Goal: Task Accomplishment & Management: Manage account settings

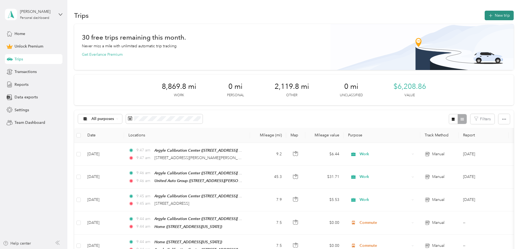
click at [484, 15] on button "New trip" at bounding box center [498, 16] width 29 height 10
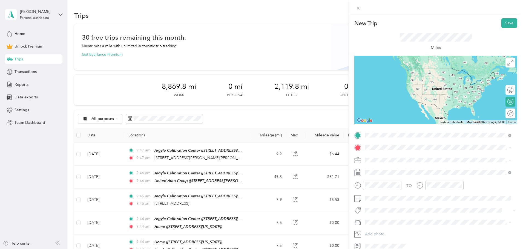
click at [391, 158] on div "Home" at bounding box center [402, 157] width 55 height 5
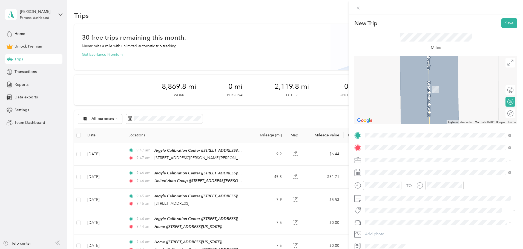
click at [387, 171] on div "Argyle Calibration Center [STREET_ADDRESS][US_STATE]" at bounding box center [402, 172] width 55 height 11
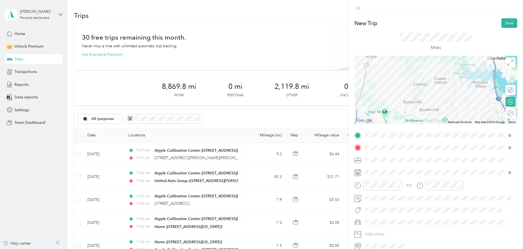
click at [377, 237] on span "Commute" at bounding box center [375, 237] width 17 height 5
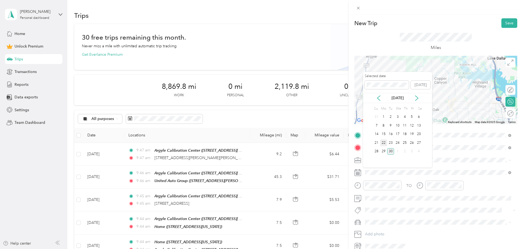
click at [384, 141] on div "22" at bounding box center [383, 143] width 7 height 7
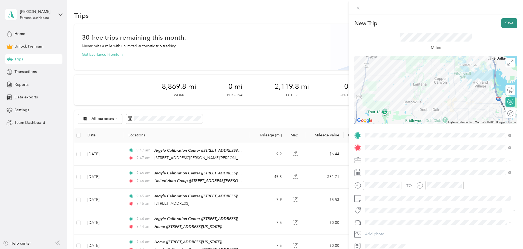
click at [502, 24] on button "Save" at bounding box center [509, 23] width 16 height 10
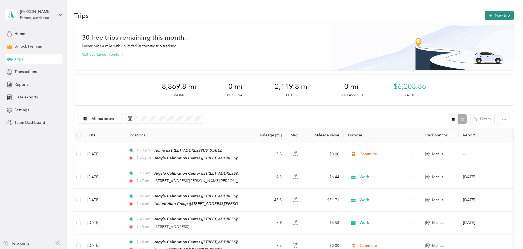
click at [484, 19] on button "New trip" at bounding box center [498, 16] width 29 height 10
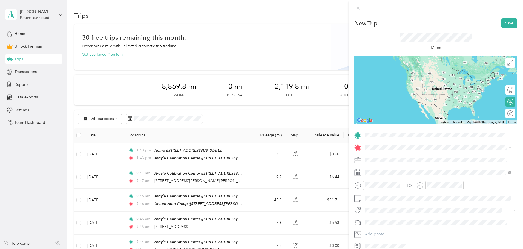
click at [392, 158] on strong "Argyle Calibration Center" at bounding box center [398, 157] width 46 height 5
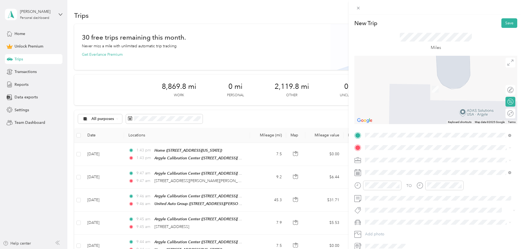
click at [389, 169] on div "Home" at bounding box center [402, 169] width 55 height 5
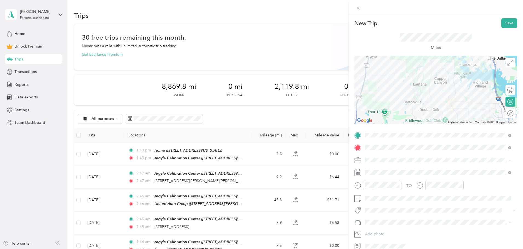
click at [379, 238] on span "Commute" at bounding box center [375, 236] width 17 height 5
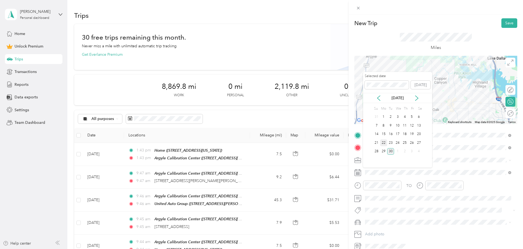
click at [383, 142] on div "22" at bounding box center [383, 143] width 7 height 7
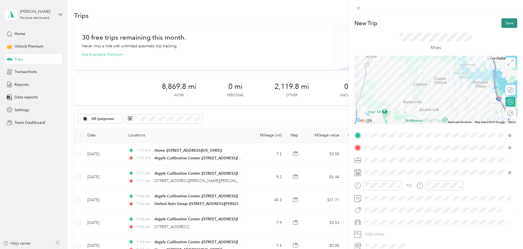
click at [506, 22] on button "Save" at bounding box center [509, 23] width 16 height 10
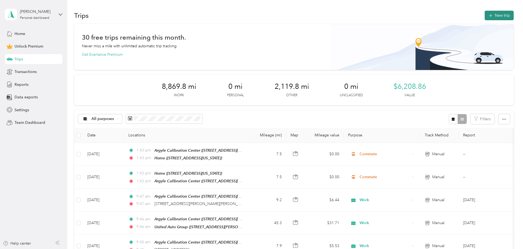
click at [484, 20] on button "New trip" at bounding box center [498, 16] width 29 height 10
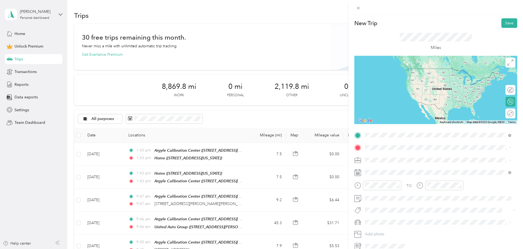
click at [388, 160] on div "Argyle Calibration Center [STREET_ADDRESS][US_STATE]" at bounding box center [402, 160] width 55 height 11
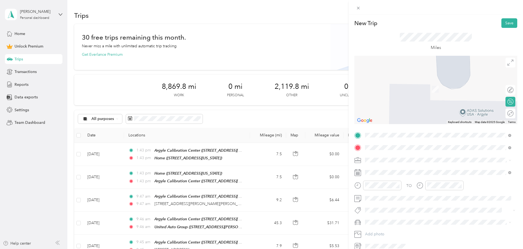
click at [393, 174] on span "[STREET_ADDRESS][PERSON_NAME][US_STATE]" at bounding box center [417, 175] width 85 height 5
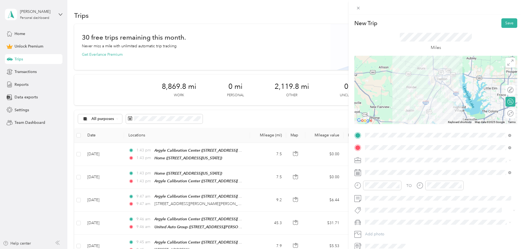
click at [371, 169] on span "Work" at bounding box center [371, 169] width 9 height 5
click at [505, 114] on div at bounding box center [507, 114] width 11 height 6
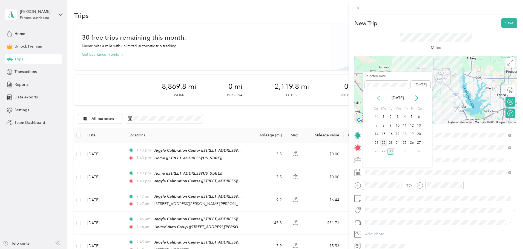
click at [384, 143] on div "22" at bounding box center [383, 143] width 7 height 7
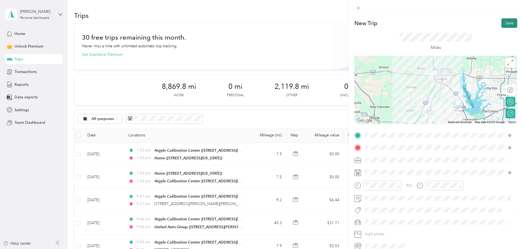
click at [506, 23] on button "Save" at bounding box center [509, 23] width 16 height 10
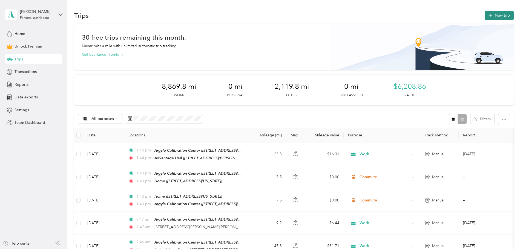
click at [484, 19] on button "New trip" at bounding box center [498, 16] width 29 height 10
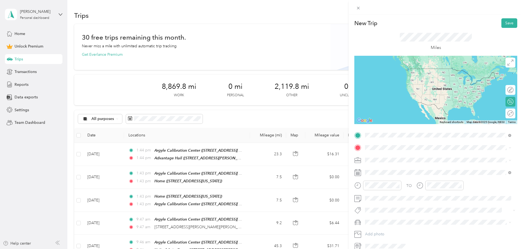
click at [398, 160] on div "Argyle Calibration Center [STREET_ADDRESS][US_STATE]" at bounding box center [402, 160] width 55 height 11
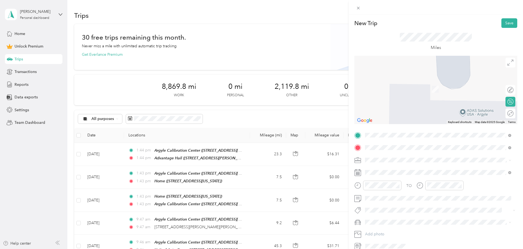
click at [399, 213] on span "[STREET_ADDRESS][US_STATE]" at bounding box center [402, 213] width 55 height 5
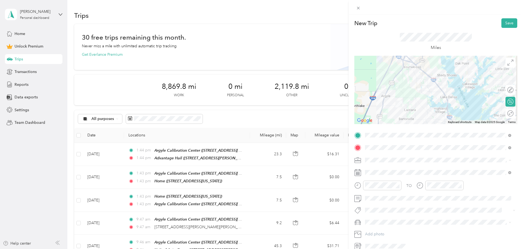
click at [373, 170] on span "Work" at bounding box center [371, 169] width 9 height 5
click at [504, 113] on div at bounding box center [507, 114] width 11 height 6
click at [507, 23] on button "Save" at bounding box center [509, 23] width 16 height 10
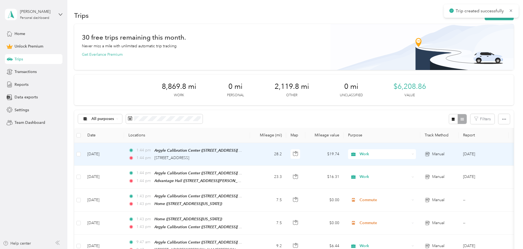
click at [124, 157] on td "[DATE]" at bounding box center [103, 154] width 41 height 23
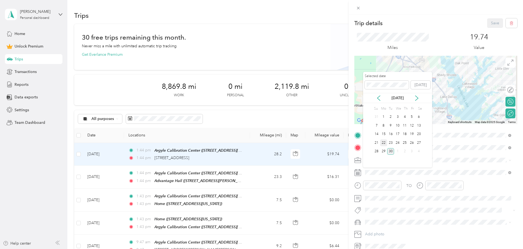
click at [385, 142] on div "22" at bounding box center [383, 143] width 7 height 7
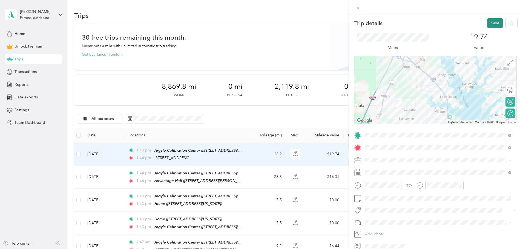
click at [489, 26] on button "Save" at bounding box center [495, 23] width 16 height 10
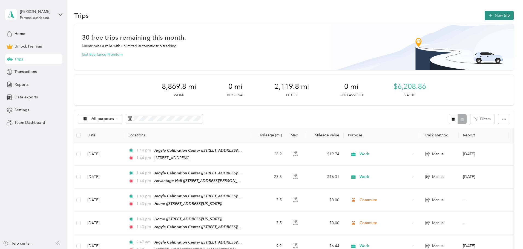
click at [484, 17] on button "New trip" at bounding box center [498, 16] width 29 height 10
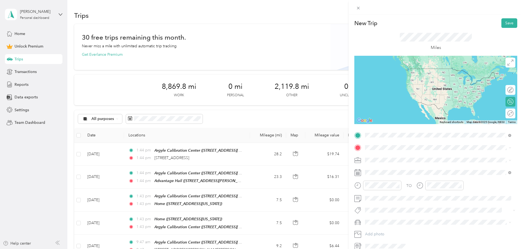
click at [390, 160] on div "Home [STREET_ADDRESS][US_STATE]" at bounding box center [402, 160] width 55 height 11
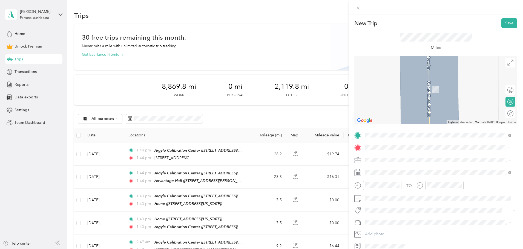
click at [391, 169] on strong "Argyle Calibration Center" at bounding box center [398, 169] width 46 height 5
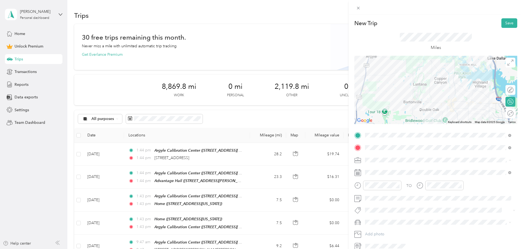
click at [380, 236] on span "Commute" at bounding box center [375, 237] width 17 height 5
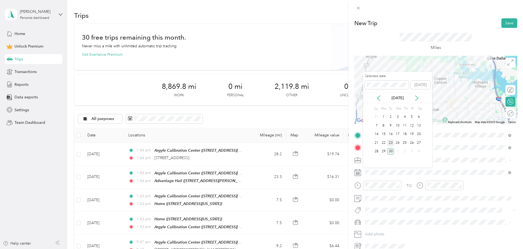
click at [391, 142] on div "23" at bounding box center [390, 143] width 7 height 7
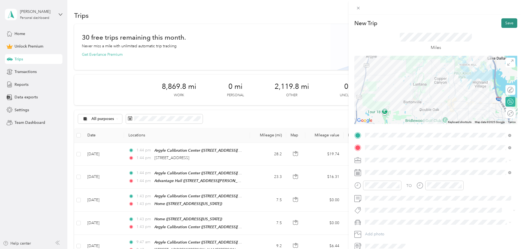
click at [505, 24] on button "Save" at bounding box center [509, 23] width 16 height 10
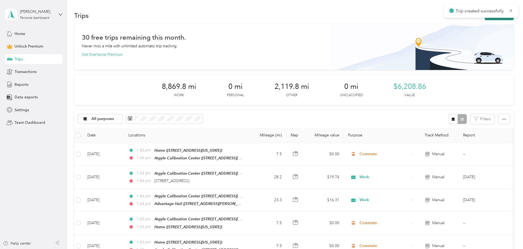
click at [484, 19] on button "New trip" at bounding box center [498, 16] width 29 height 10
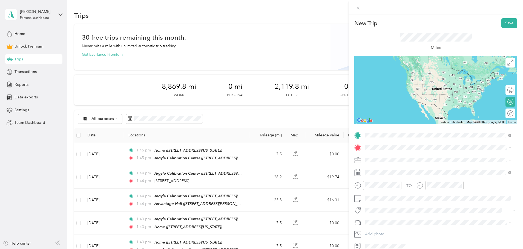
click at [393, 160] on div "Argyle Calibration Center [STREET_ADDRESS][US_STATE]" at bounding box center [402, 160] width 55 height 11
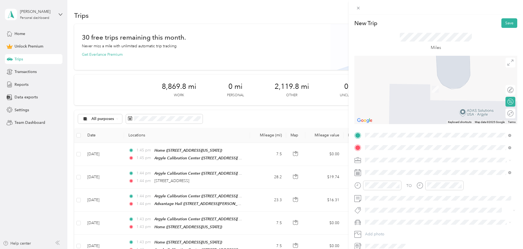
click at [381, 172] on div "Home [STREET_ADDRESS][US_STATE]" at bounding box center [402, 172] width 55 height 11
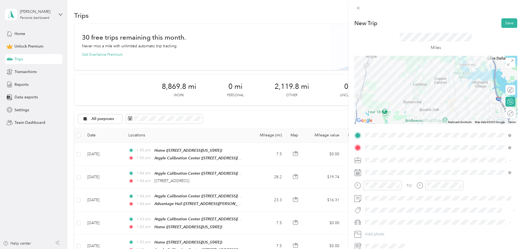
click at [376, 234] on div "Commute" at bounding box center [438, 237] width 142 height 6
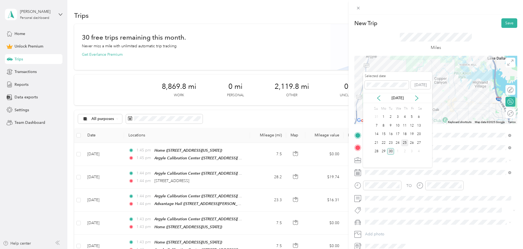
click at [404, 141] on div "25" at bounding box center [404, 143] width 7 height 7
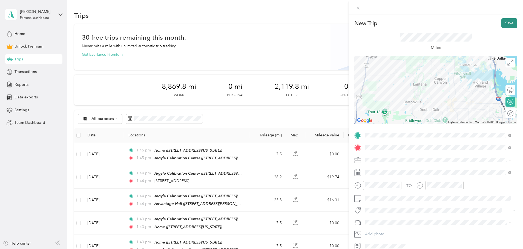
click at [504, 23] on button "Save" at bounding box center [509, 23] width 16 height 10
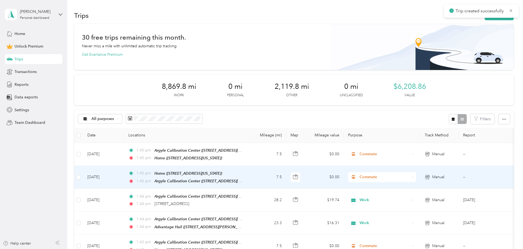
click at [124, 179] on td "[DATE]" at bounding box center [103, 177] width 41 height 23
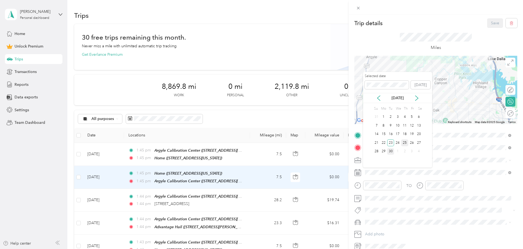
click at [404, 142] on div "25" at bounding box center [404, 143] width 7 height 7
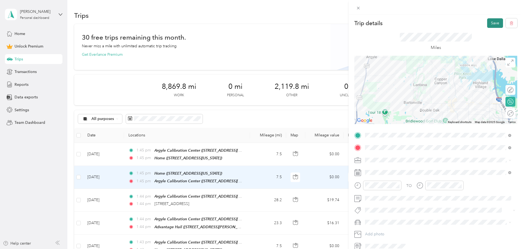
click at [492, 25] on button "Save" at bounding box center [495, 23] width 16 height 10
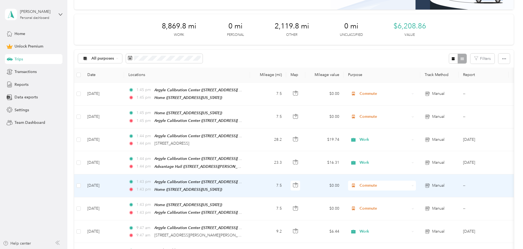
scroll to position [64, 0]
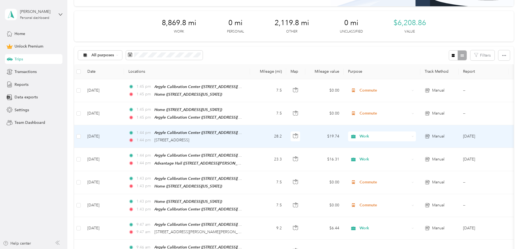
click at [124, 133] on td "[DATE]" at bounding box center [103, 136] width 41 height 23
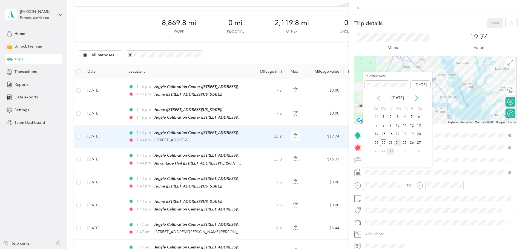
click at [398, 141] on div "24" at bounding box center [397, 143] width 7 height 7
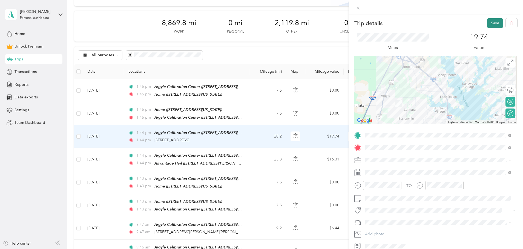
click at [489, 23] on button "Save" at bounding box center [495, 23] width 16 height 10
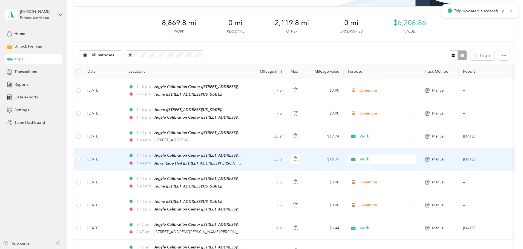
click at [124, 159] on td "[DATE]" at bounding box center [103, 159] width 41 height 23
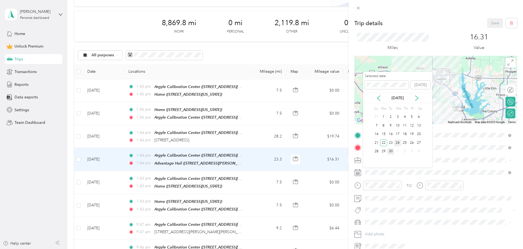
click at [398, 142] on div "24" at bounding box center [397, 143] width 7 height 7
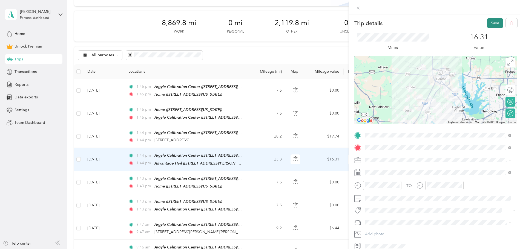
click at [489, 21] on button "Save" at bounding box center [495, 23] width 16 height 10
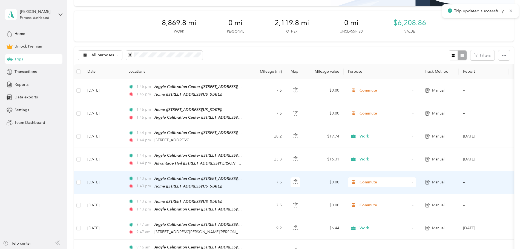
click at [124, 180] on td "[DATE]" at bounding box center [103, 182] width 41 height 23
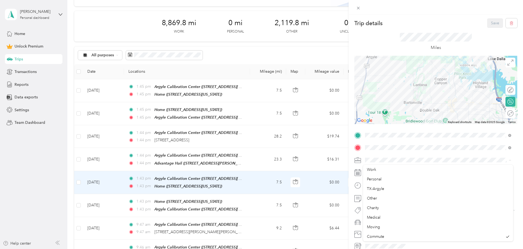
click at [386, 156] on span at bounding box center [440, 160] width 154 height 9
click at [358, 171] on icon at bounding box center [357, 172] width 7 height 7
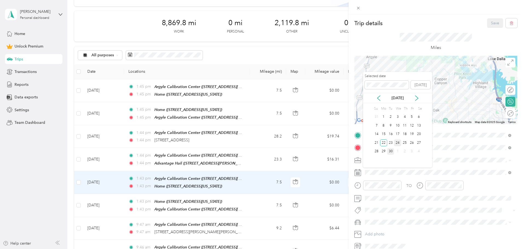
click at [397, 143] on div "24" at bounding box center [397, 143] width 7 height 7
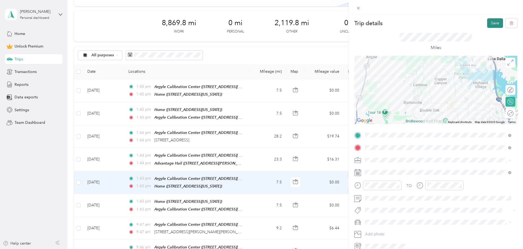
click at [492, 24] on button "Save" at bounding box center [495, 23] width 16 height 10
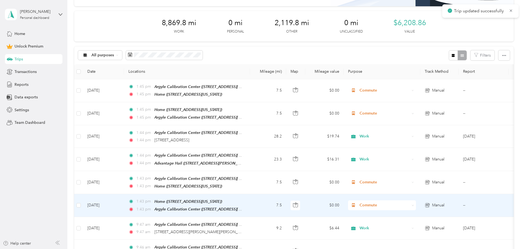
click at [124, 203] on td "[DATE]" at bounding box center [103, 205] width 41 height 23
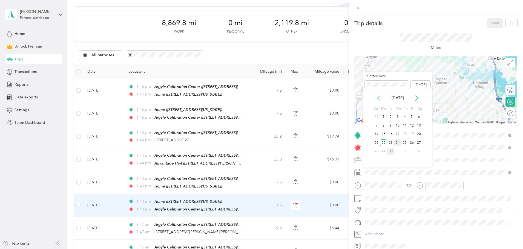
click at [397, 142] on div "24" at bounding box center [397, 143] width 7 height 7
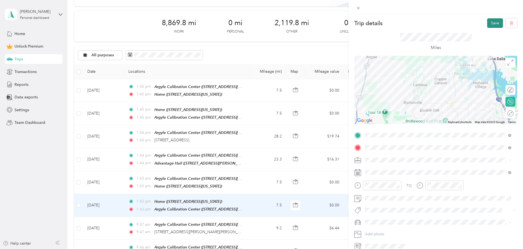
click at [491, 22] on button "Save" at bounding box center [495, 23] width 16 height 10
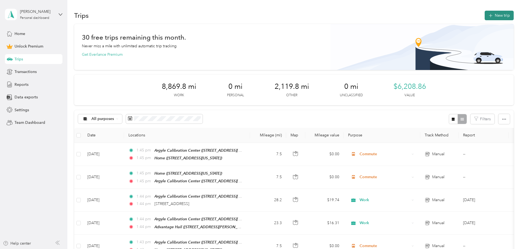
click at [484, 15] on button "New trip" at bounding box center [498, 16] width 29 height 10
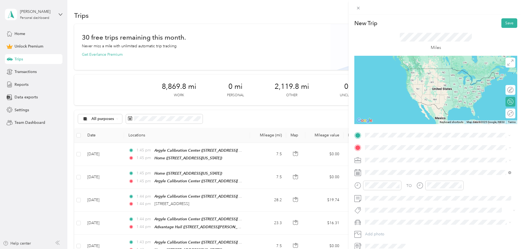
click at [391, 161] on span "[STREET_ADDRESS][US_STATE]" at bounding box center [402, 163] width 55 height 5
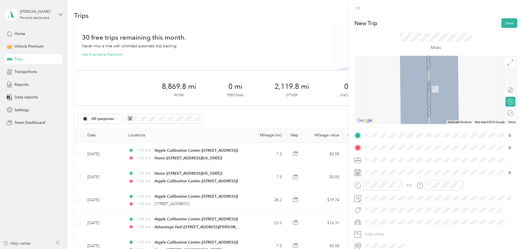
click at [392, 169] on strong "Argyle Calibration Center" at bounding box center [398, 169] width 46 height 5
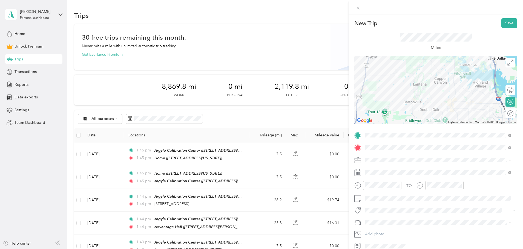
click at [382, 236] on span "Commute" at bounding box center [375, 237] width 17 height 5
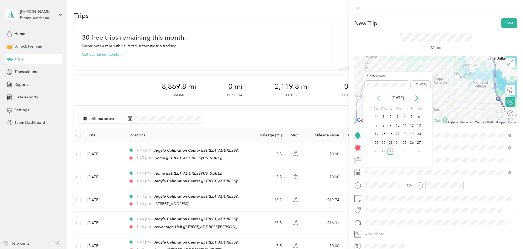
click at [390, 143] on div "23" at bounding box center [390, 143] width 7 height 7
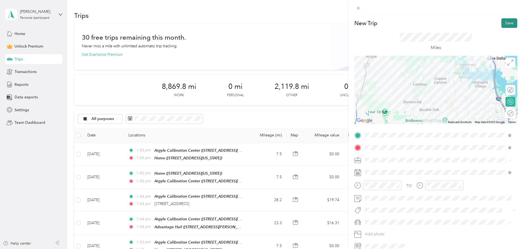
click at [505, 24] on button "Save" at bounding box center [509, 23] width 16 height 10
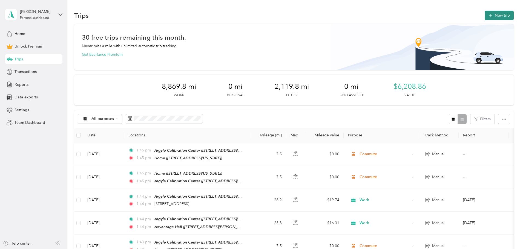
click at [484, 19] on button "New trip" at bounding box center [498, 16] width 29 height 10
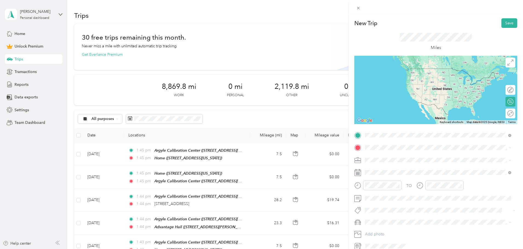
click at [399, 160] on div "Argyle Calibration Center [STREET_ADDRESS][US_STATE]" at bounding box center [402, 160] width 55 height 11
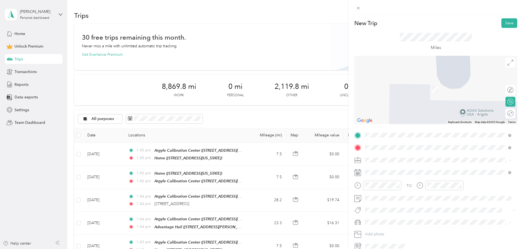
click at [388, 174] on span "[STREET_ADDRESS][US_STATE]" at bounding box center [402, 175] width 55 height 5
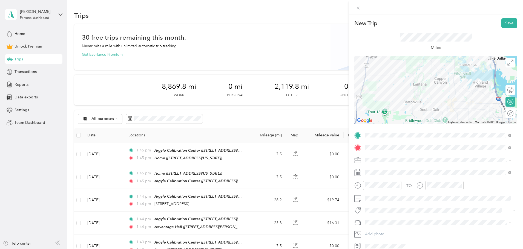
click at [383, 237] on span "Commute" at bounding box center [375, 237] width 17 height 5
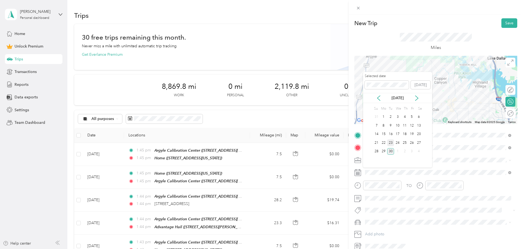
click at [390, 141] on div "23" at bounding box center [390, 143] width 7 height 7
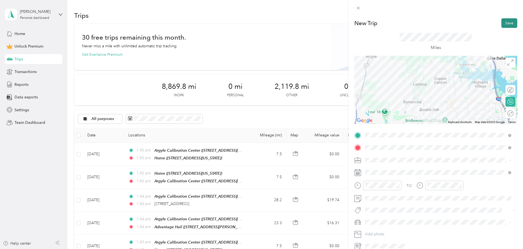
click at [508, 22] on button "Save" at bounding box center [509, 23] width 16 height 10
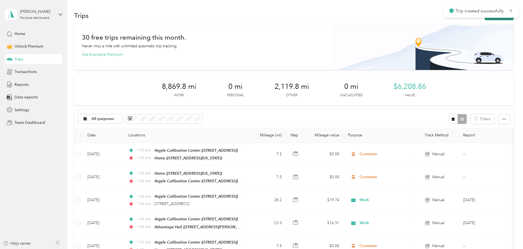
click at [484, 20] on button "New trip" at bounding box center [498, 16] width 29 height 10
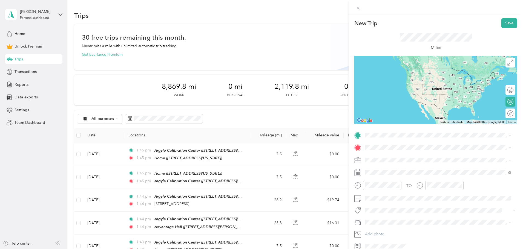
click at [389, 162] on span "[STREET_ADDRESS][US_STATE]" at bounding box center [402, 163] width 55 height 5
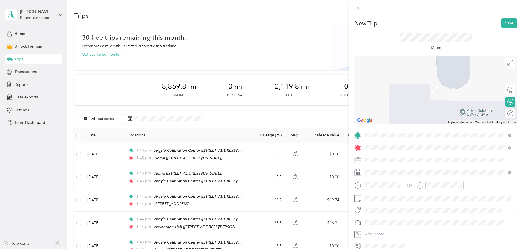
click at [393, 199] on span "[GEOGRAPHIC_DATA][US_STATE], [GEOGRAPHIC_DATA]" at bounding box center [425, 196] width 101 height 5
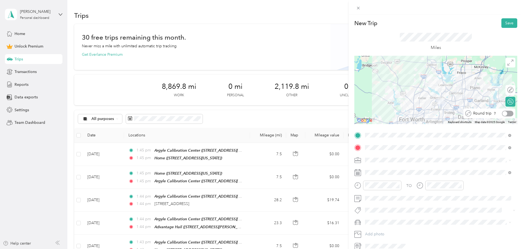
click at [504, 112] on div at bounding box center [507, 114] width 11 height 6
click at [372, 171] on span "Work" at bounding box center [371, 169] width 9 height 5
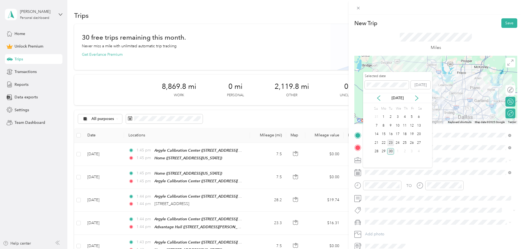
click at [392, 141] on div "23" at bounding box center [390, 143] width 7 height 7
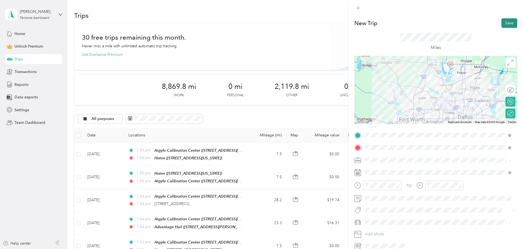
click at [507, 23] on button "Save" at bounding box center [509, 23] width 16 height 10
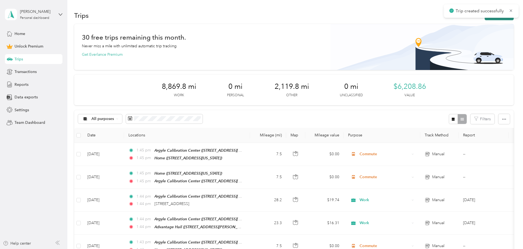
click at [484, 18] on button "New trip" at bounding box center [498, 16] width 29 height 10
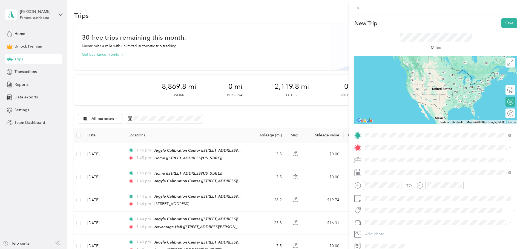
click at [390, 156] on strong "Argyle Calibration Center" at bounding box center [398, 157] width 46 height 5
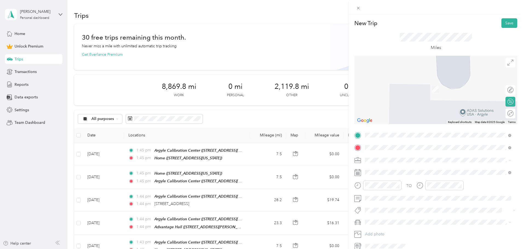
click at [395, 174] on span "[STREET_ADDRESS][US_STATE]" at bounding box center [402, 175] width 55 height 5
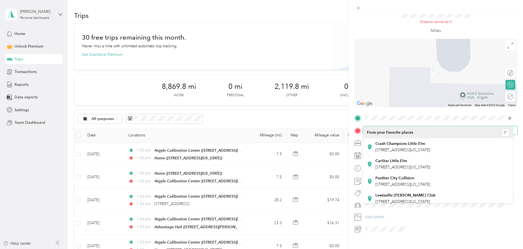
scroll to position [32, 0]
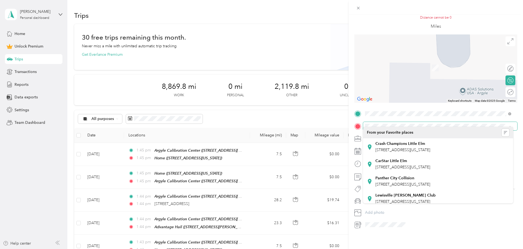
click at [386, 125] on span at bounding box center [440, 126] width 154 height 9
click at [385, 122] on span at bounding box center [440, 126] width 154 height 9
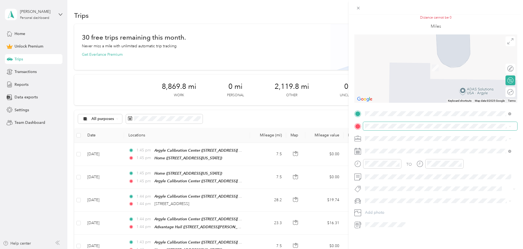
click at [383, 125] on span at bounding box center [440, 126] width 154 height 9
click at [390, 148] on span "[STREET_ADDRESS][US_STATE]" at bounding box center [402, 150] width 55 height 5
click at [390, 173] on span "[STREET_ADDRESS][US_STATE]" at bounding box center [402, 170] width 55 height 5
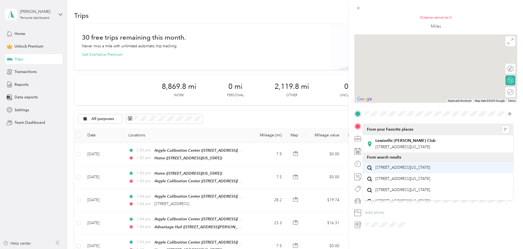
scroll to position [25, 0]
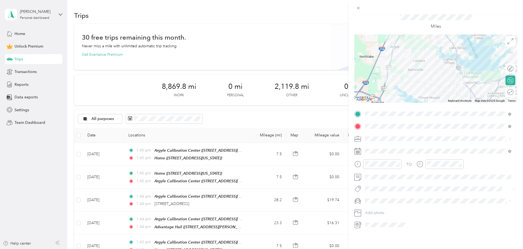
click at [372, 143] on span "Work" at bounding box center [371, 144] width 9 height 5
click at [404, 223] on div "25" at bounding box center [404, 223] width 7 height 7
click at [505, 89] on div at bounding box center [507, 92] width 11 height 6
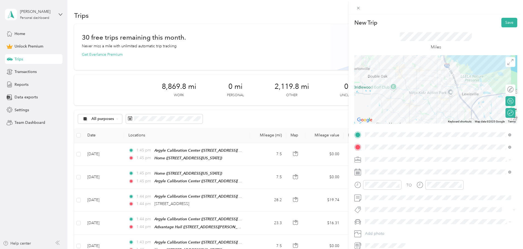
scroll to position [0, 0]
click at [505, 23] on button "Save" at bounding box center [509, 23] width 16 height 10
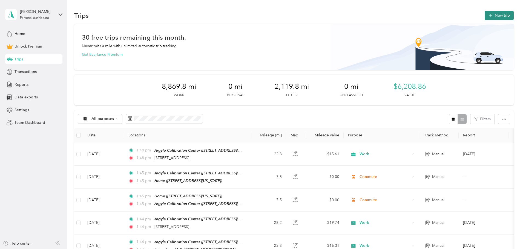
click at [484, 19] on button "New trip" at bounding box center [498, 16] width 29 height 10
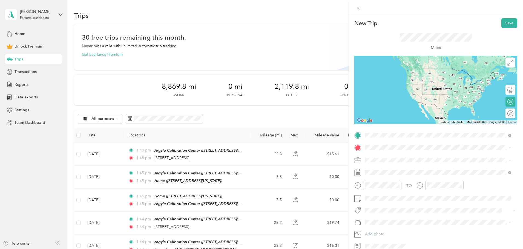
click at [385, 158] on div "Home [STREET_ADDRESS][US_STATE]" at bounding box center [402, 160] width 55 height 11
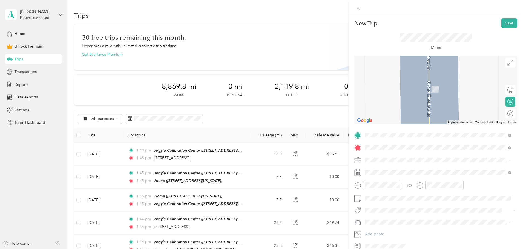
click at [392, 169] on strong "Argyle Calibration Center" at bounding box center [398, 169] width 46 height 5
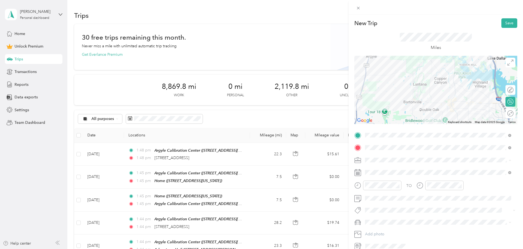
click at [377, 235] on span "Commute" at bounding box center [375, 237] width 17 height 5
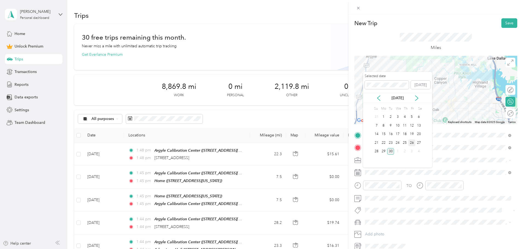
click at [410, 142] on div "26" at bounding box center [411, 143] width 7 height 7
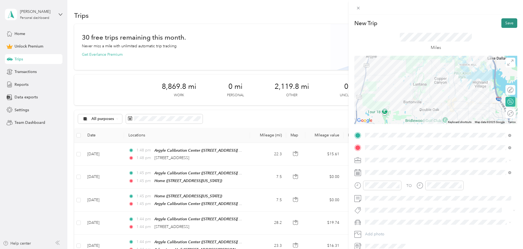
click at [507, 25] on button "Save" at bounding box center [509, 23] width 16 height 10
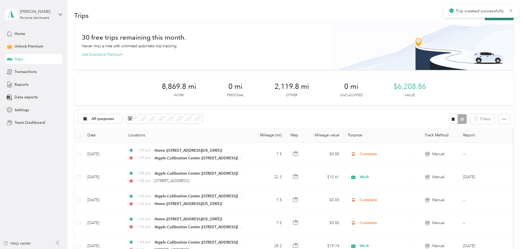
click at [484, 18] on button "New trip" at bounding box center [498, 16] width 29 height 10
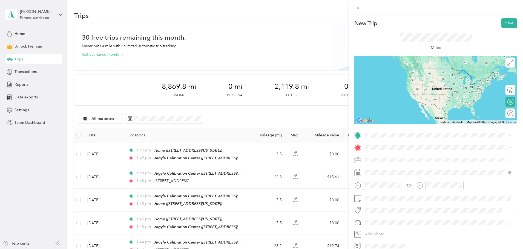
click at [388, 155] on strong "Argyle Calibration Center" at bounding box center [398, 156] width 46 height 5
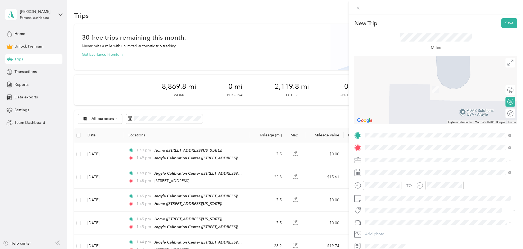
click at [393, 170] on div "Home" at bounding box center [402, 169] width 55 height 5
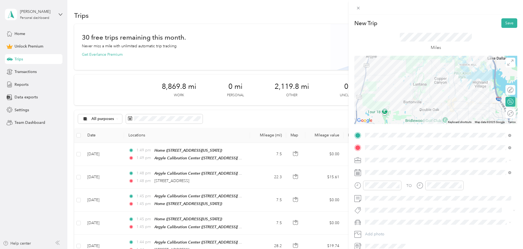
click at [378, 235] on span "Commute" at bounding box center [375, 237] width 17 height 5
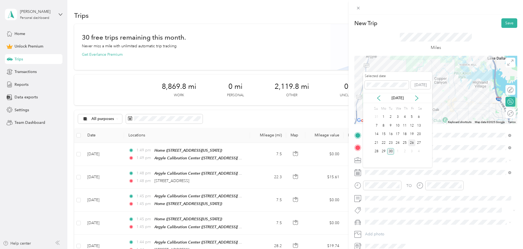
click at [411, 144] on div "26" at bounding box center [411, 143] width 7 height 7
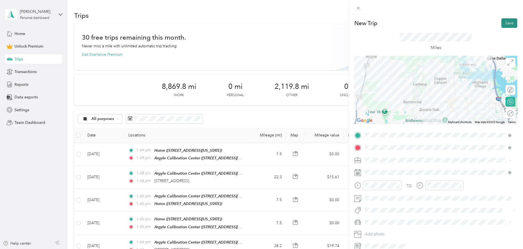
click at [504, 24] on button "Save" at bounding box center [509, 23] width 16 height 10
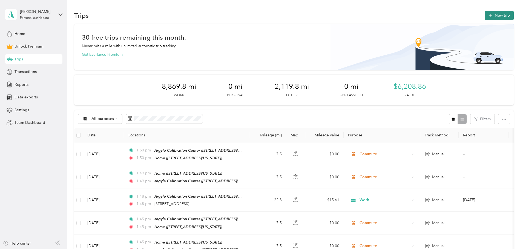
click at [484, 15] on button "New trip" at bounding box center [498, 16] width 29 height 10
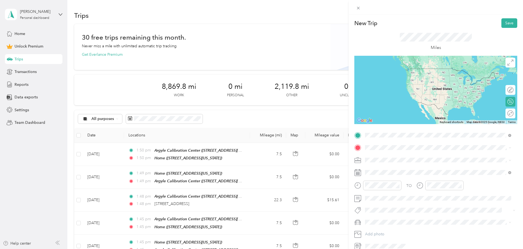
click at [394, 158] on strong "Argyle Calibration Center" at bounding box center [398, 157] width 46 height 5
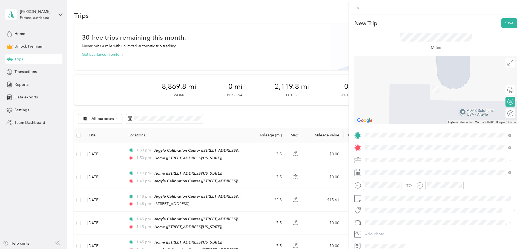
click at [395, 173] on span "[STREET_ADDRESS][GEOGRAPHIC_DATA], [US_STATE], [GEOGRAPHIC_DATA]" at bounding box center [423, 178] width 97 height 10
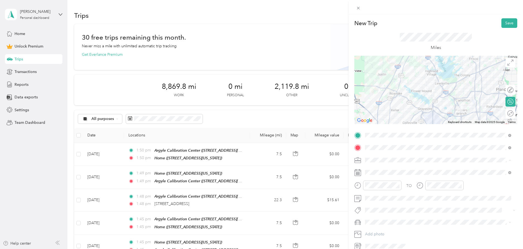
click at [377, 169] on div "Work" at bounding box center [438, 170] width 142 height 6
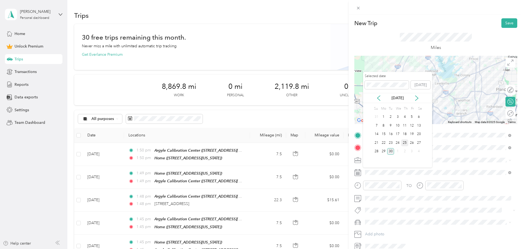
click at [405, 142] on div "25" at bounding box center [404, 143] width 7 height 7
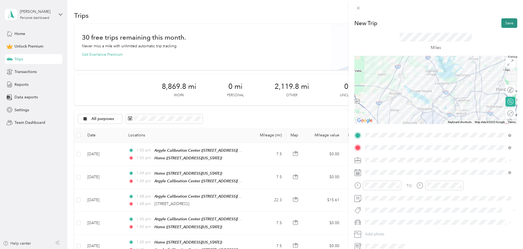
click at [505, 23] on button "Save" at bounding box center [509, 23] width 16 height 10
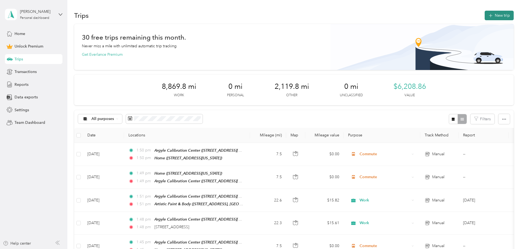
click at [484, 19] on button "New trip" at bounding box center [498, 16] width 29 height 10
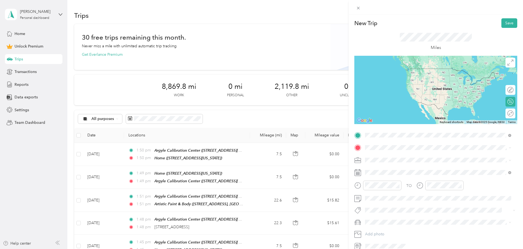
click at [397, 158] on strong "Artistic Paint & Body" at bounding box center [393, 157] width 37 height 5
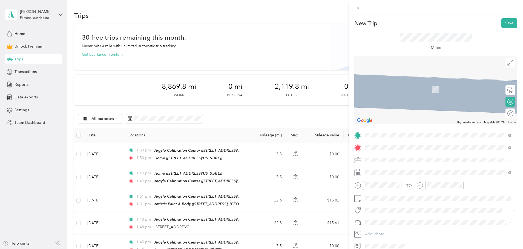
click at [408, 177] on span "[STREET_ADDRESS][PERSON_NAME][US_STATE]" at bounding box center [417, 175] width 85 height 5
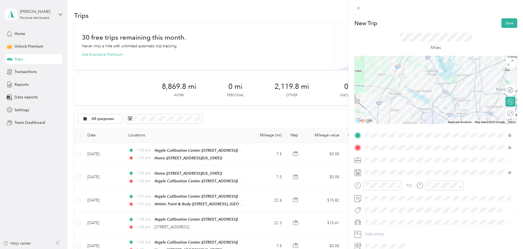
click at [377, 169] on div "Work" at bounding box center [438, 170] width 142 height 6
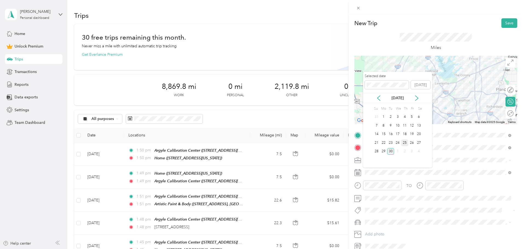
click at [406, 143] on div "25" at bounding box center [404, 143] width 7 height 7
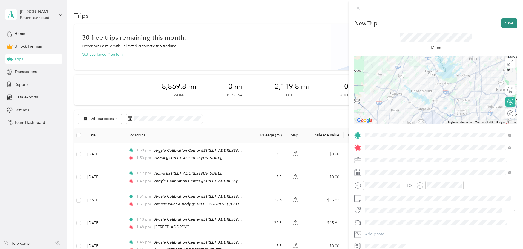
click at [506, 24] on button "Save" at bounding box center [509, 23] width 16 height 10
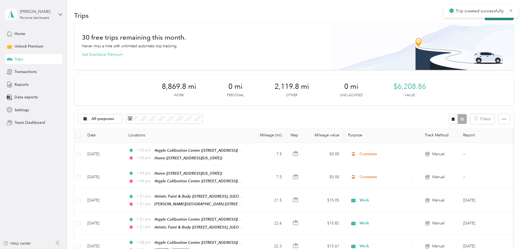
click at [484, 19] on button "New trip" at bounding box center [498, 16] width 29 height 10
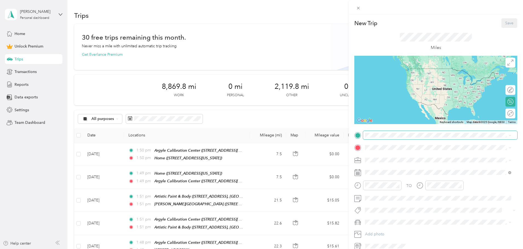
click at [381, 139] on span at bounding box center [440, 135] width 154 height 9
click at [401, 160] on div "[PERSON_NAME]-[GEOGRAPHIC_DATA] [STREET_ADDRESS][PERSON_NAME][US_STATE]" at bounding box center [417, 160] width 85 height 11
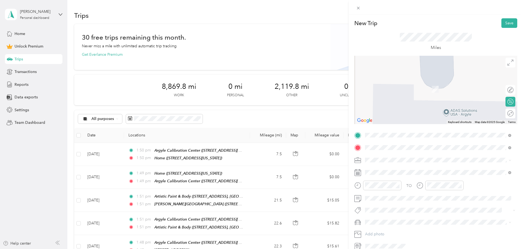
click at [385, 169] on strong "Argyle Calibration Center" at bounding box center [398, 169] width 46 height 5
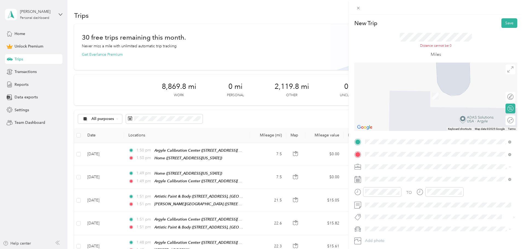
click at [394, 185] on span "[STREET_ADDRESS][PERSON_NAME][US_STATE]" at bounding box center [417, 187] width 85 height 5
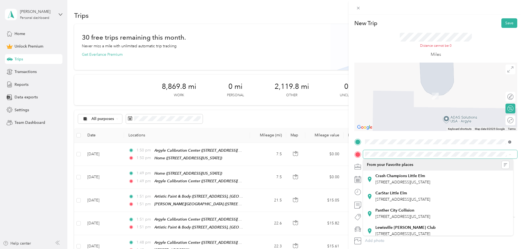
click at [509, 142] on icon at bounding box center [509, 142] width 3 height 3
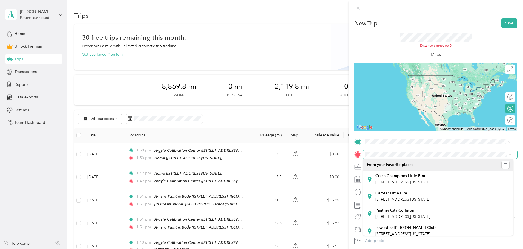
click at [407, 207] on span "[STREET_ADDRESS][PERSON_NAME][US_STATE]" at bounding box center [417, 207] width 85 height 5
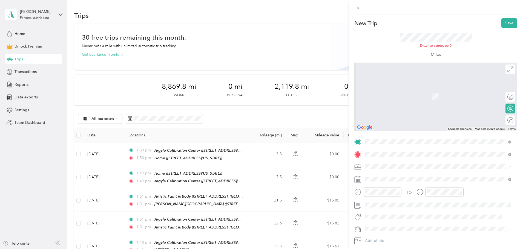
click at [391, 176] on strong "Argyle Calibration Center" at bounding box center [398, 176] width 46 height 5
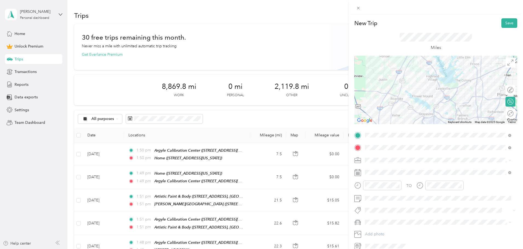
click at [373, 170] on span "Work" at bounding box center [371, 168] width 9 height 5
click at [505, 23] on button "Save" at bounding box center [509, 23] width 16 height 10
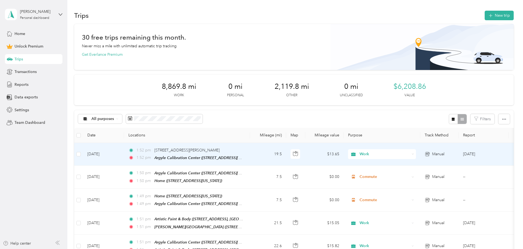
click at [124, 154] on td "[DATE]" at bounding box center [103, 154] width 41 height 23
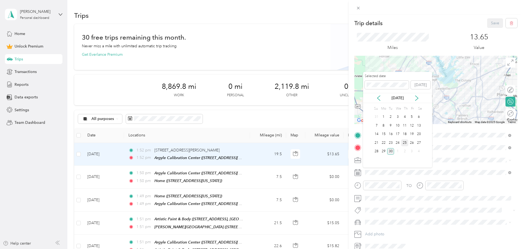
click at [406, 144] on div "25" at bounding box center [404, 143] width 7 height 7
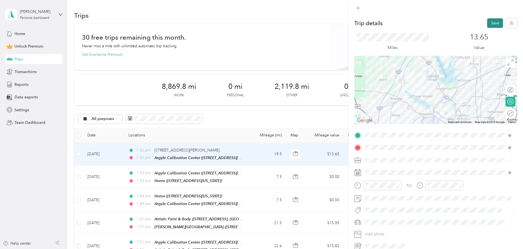
click at [490, 24] on button "Save" at bounding box center [495, 23] width 16 height 10
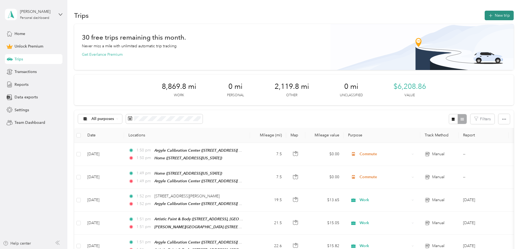
click at [484, 16] on button "New trip" at bounding box center [498, 16] width 29 height 10
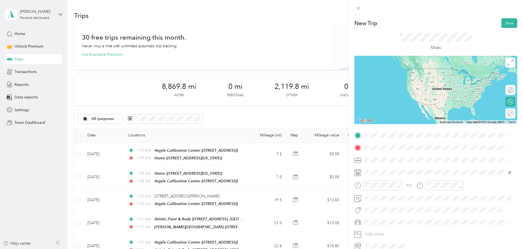
click at [397, 160] on div "Argyle Calibration Center [STREET_ADDRESS][US_STATE]" at bounding box center [402, 159] width 55 height 11
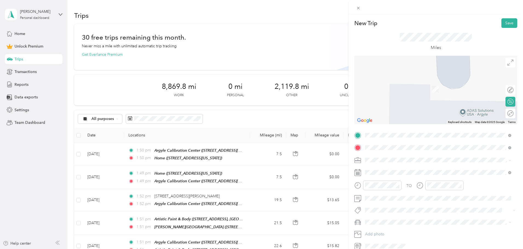
click at [391, 170] on strong "Advantage Hail" at bounding box center [389, 169] width 28 height 5
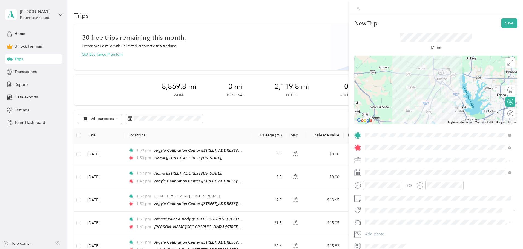
click at [375, 169] on span "Work" at bounding box center [371, 169] width 9 height 5
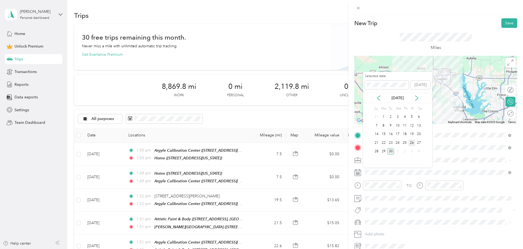
click at [412, 143] on div "26" at bounding box center [411, 143] width 7 height 7
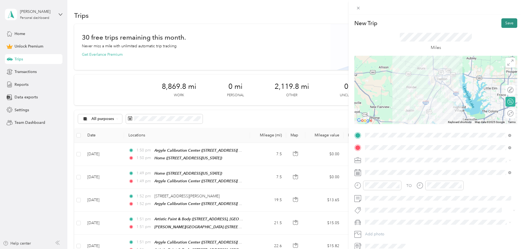
click at [504, 22] on button "Save" at bounding box center [509, 23] width 16 height 10
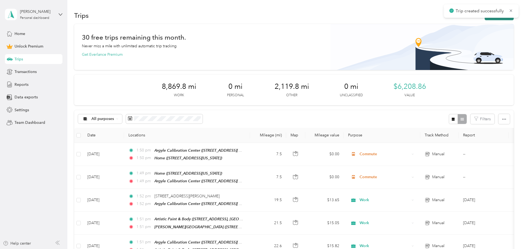
click at [484, 19] on button "New trip" at bounding box center [498, 16] width 29 height 10
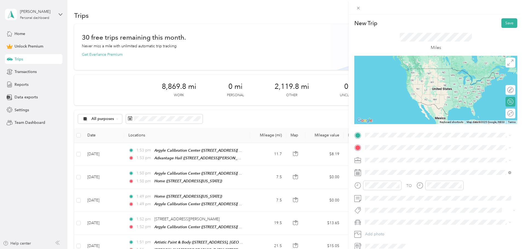
click at [395, 160] on div "Advantage Hail [STREET_ADDRESS][PERSON_NAME][US_STATE]" at bounding box center [417, 159] width 85 height 11
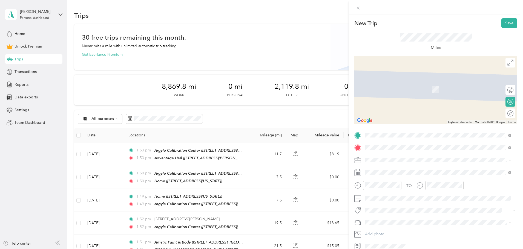
click at [399, 172] on strong "Argyle Calibration Center" at bounding box center [398, 169] width 46 height 5
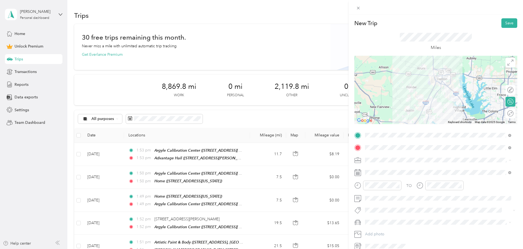
click at [375, 169] on span "Work" at bounding box center [371, 169] width 9 height 5
click at [384, 175] on span at bounding box center [440, 172] width 154 height 9
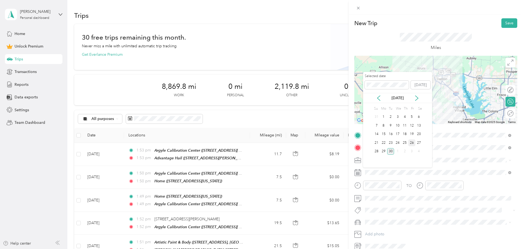
click at [412, 143] on div "26" at bounding box center [411, 143] width 7 height 7
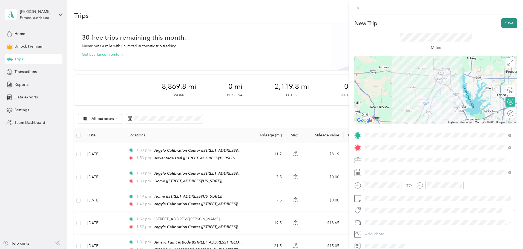
click at [506, 24] on button "Save" at bounding box center [509, 23] width 16 height 10
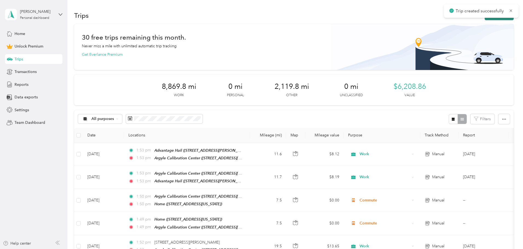
click at [484, 18] on button "New trip" at bounding box center [498, 16] width 29 height 10
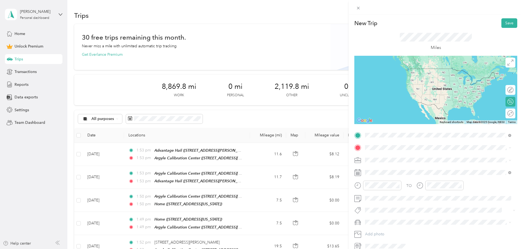
click at [393, 158] on strong "Argyle Calibration Center" at bounding box center [398, 157] width 46 height 5
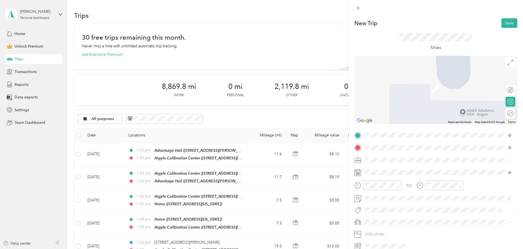
click at [398, 188] on strong "Carstar [PERSON_NAME]" at bounding box center [398, 186] width 46 height 5
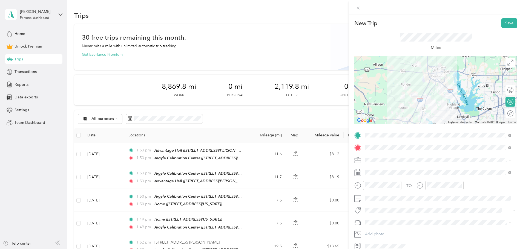
click at [375, 169] on span "Work" at bounding box center [371, 168] width 9 height 5
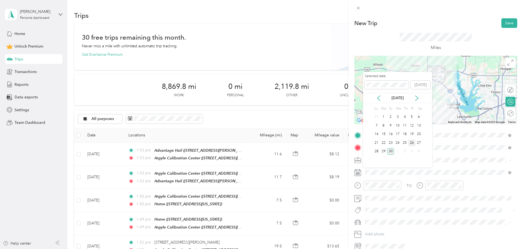
click at [412, 143] on div "26" at bounding box center [411, 143] width 7 height 7
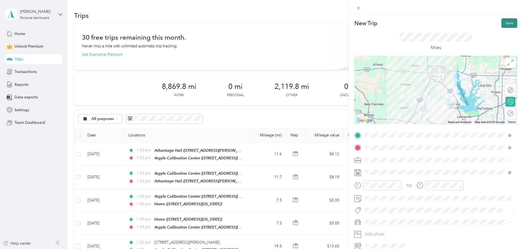
click at [506, 23] on button "Save" at bounding box center [509, 23] width 16 height 10
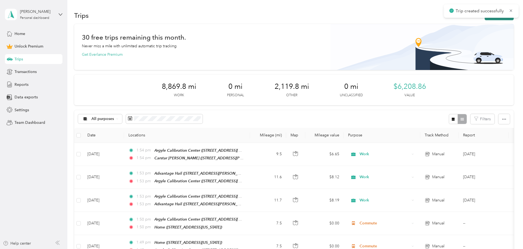
click at [484, 19] on button "New trip" at bounding box center [498, 16] width 29 height 10
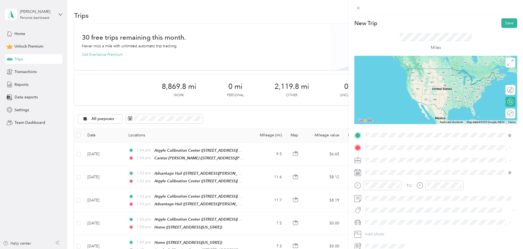
click at [400, 177] on div "Carstar [PERSON_NAME] [STREET_ADDRESS][PERSON_NAME][PERSON_NAME][US_STATE]" at bounding box center [432, 177] width 115 height 11
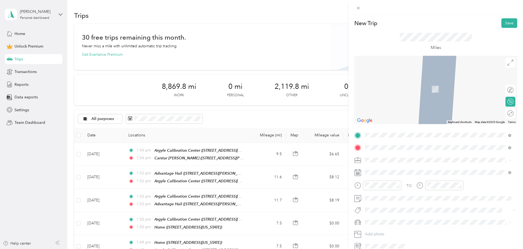
click at [403, 169] on strong "[PERSON_NAME] GM" at bounding box center [395, 169] width 40 height 5
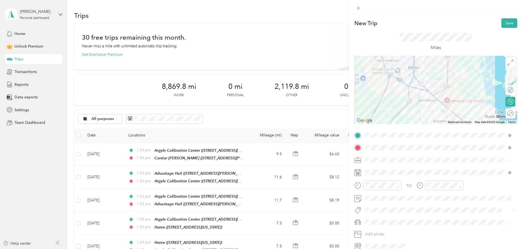
click at [374, 169] on span "Work" at bounding box center [371, 169] width 9 height 5
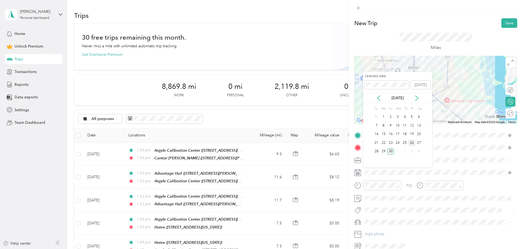
click at [413, 143] on div "26" at bounding box center [411, 143] width 7 height 7
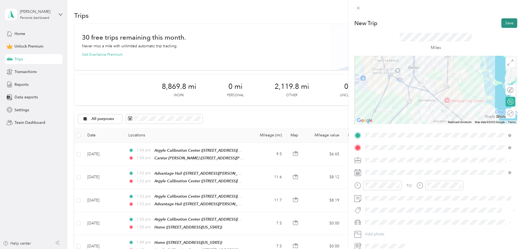
click at [507, 21] on button "Save" at bounding box center [509, 23] width 16 height 10
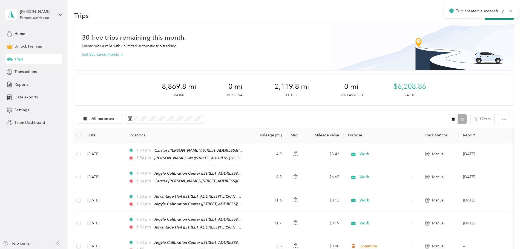
click at [484, 19] on button "New trip" at bounding box center [498, 16] width 29 height 10
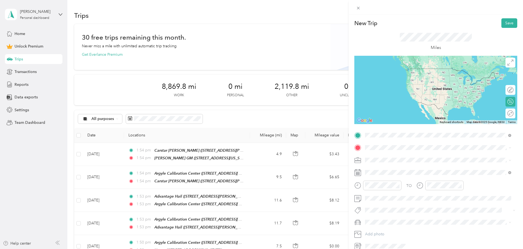
click at [398, 158] on strong "[PERSON_NAME] GM" at bounding box center [395, 157] width 40 height 5
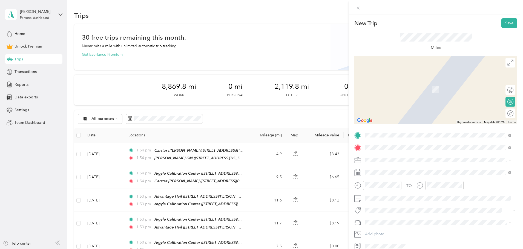
click at [406, 189] on strong "Crash Champions [PERSON_NAME] St" at bounding box center [410, 186] width 70 height 5
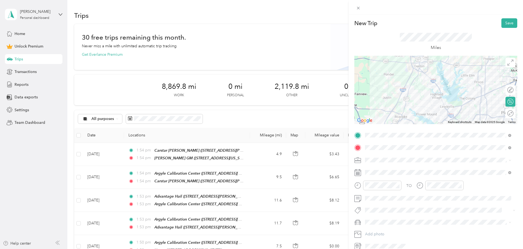
click at [374, 170] on span "Work" at bounding box center [371, 169] width 9 height 5
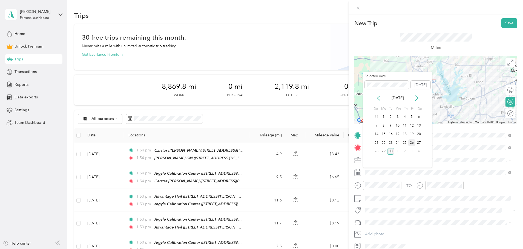
click at [412, 143] on div "26" at bounding box center [411, 143] width 7 height 7
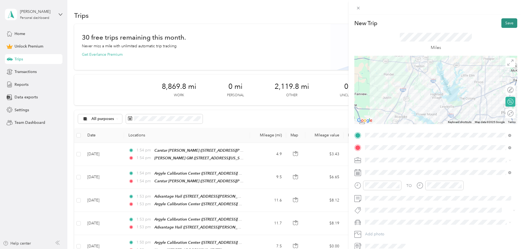
click at [506, 23] on button "Save" at bounding box center [509, 23] width 16 height 10
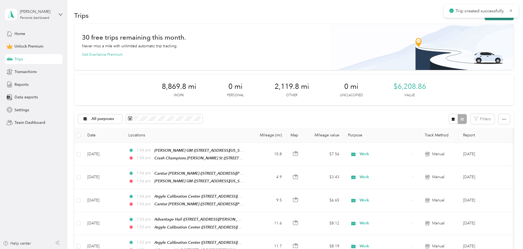
click at [484, 19] on button "New trip" at bounding box center [498, 16] width 29 height 10
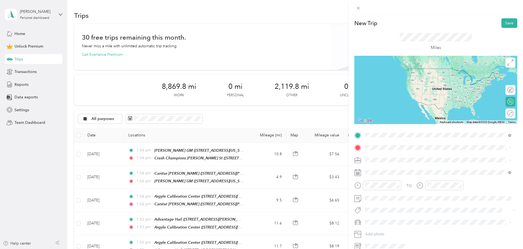
click at [398, 177] on strong "Crash Champions [PERSON_NAME] St" at bounding box center [410, 174] width 70 height 5
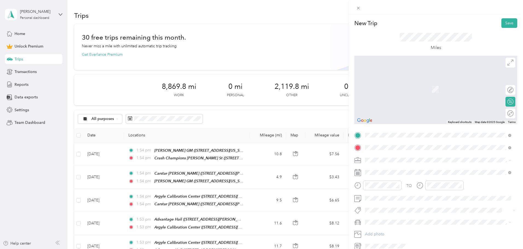
click at [389, 172] on div "Argyle Calibration Center [STREET_ADDRESS][US_STATE]" at bounding box center [402, 172] width 55 height 11
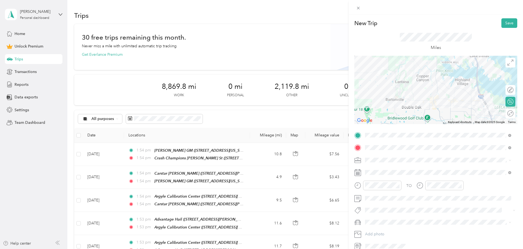
click at [377, 168] on div "Work" at bounding box center [438, 170] width 142 height 6
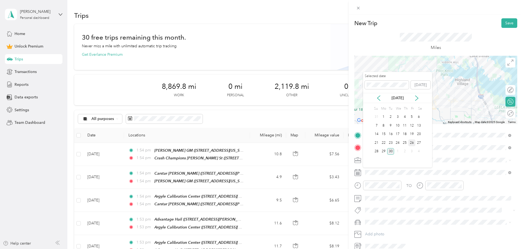
click at [412, 143] on div "26" at bounding box center [411, 143] width 7 height 7
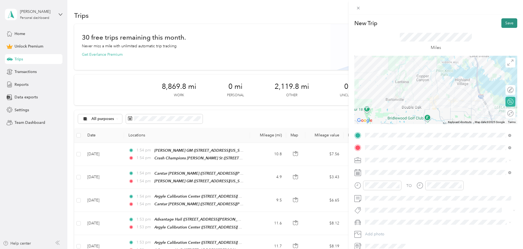
click at [506, 23] on button "Save" at bounding box center [509, 23] width 16 height 10
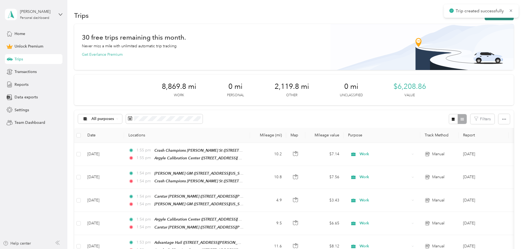
click at [484, 19] on button "New trip" at bounding box center [498, 16] width 29 height 10
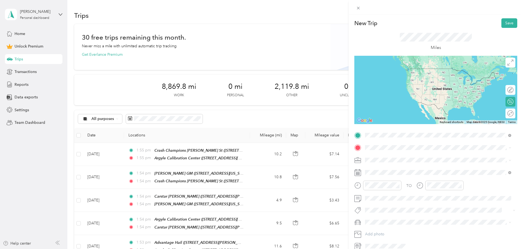
click at [390, 161] on span "[STREET_ADDRESS][US_STATE]" at bounding box center [402, 163] width 55 height 5
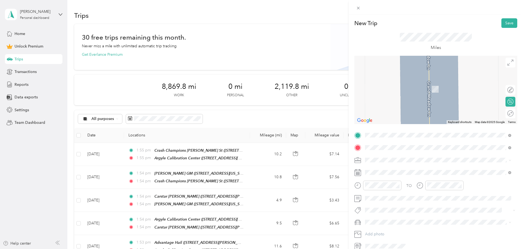
click at [390, 168] on strong "Argyle Calibration Center" at bounding box center [398, 169] width 46 height 5
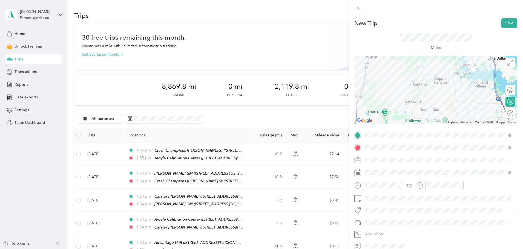
click at [378, 235] on span "Commute" at bounding box center [375, 237] width 17 height 5
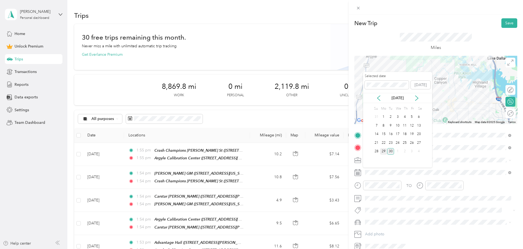
click at [383, 149] on div "29" at bounding box center [383, 151] width 7 height 7
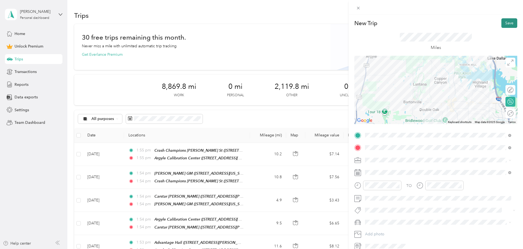
click at [507, 24] on button "Save" at bounding box center [509, 23] width 16 height 10
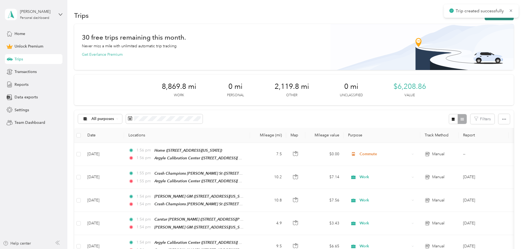
click at [484, 19] on button "New trip" at bounding box center [498, 16] width 29 height 10
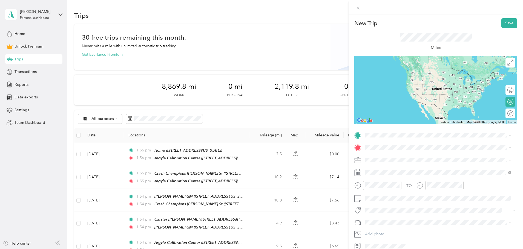
click at [402, 158] on strong "Argyle Calibration Center" at bounding box center [398, 155] width 46 height 5
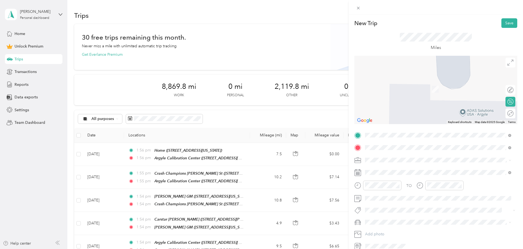
click at [389, 169] on div "Home" at bounding box center [402, 169] width 55 height 5
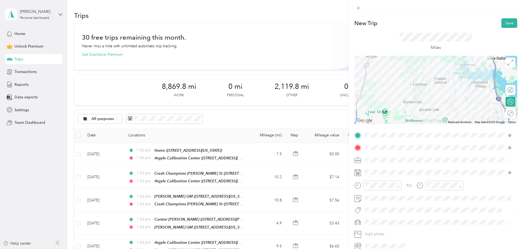
click at [377, 236] on span "Commute" at bounding box center [375, 237] width 17 height 5
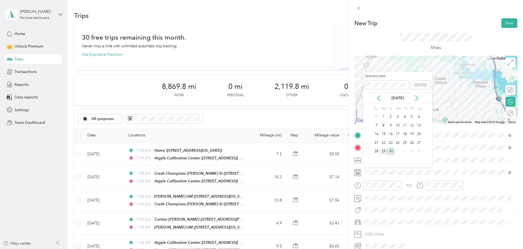
click at [383, 152] on div "29" at bounding box center [383, 151] width 7 height 7
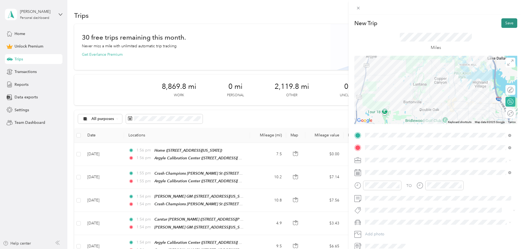
click at [508, 23] on button "Save" at bounding box center [509, 23] width 16 height 10
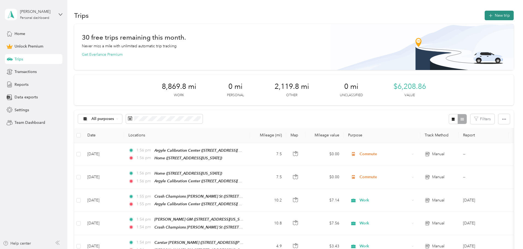
click at [484, 13] on button "New trip" at bounding box center [498, 16] width 29 height 10
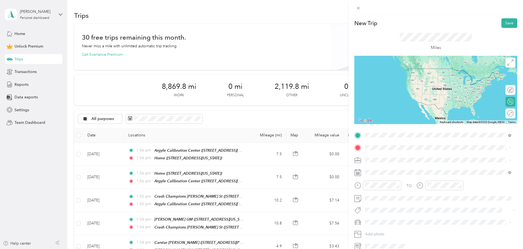
click at [389, 161] on span "[STREET_ADDRESS][US_STATE]" at bounding box center [402, 163] width 55 height 5
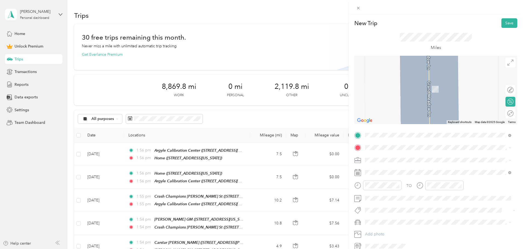
click at [399, 168] on strong "Argyle Calibration Center" at bounding box center [398, 169] width 46 height 5
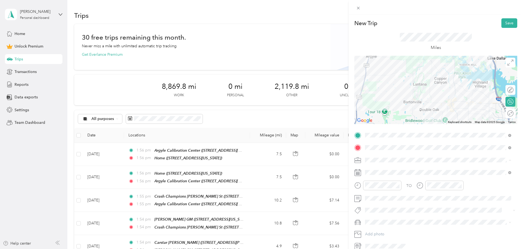
click at [375, 235] on span "Commute" at bounding box center [375, 237] width 17 height 5
click at [504, 24] on button "Save" at bounding box center [509, 23] width 16 height 10
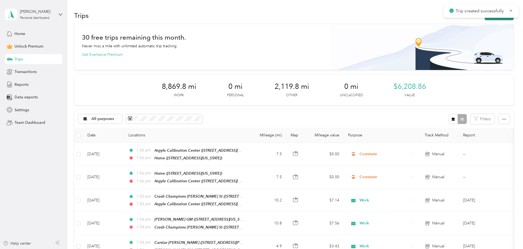
click at [484, 19] on button "New trip" at bounding box center [498, 16] width 29 height 10
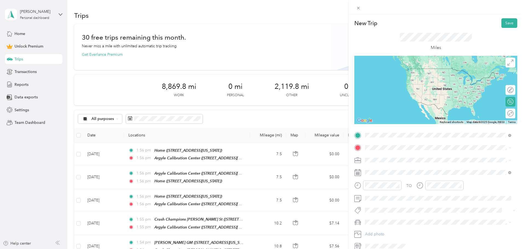
click at [397, 162] on span "[STREET_ADDRESS][US_STATE]" at bounding box center [402, 163] width 55 height 5
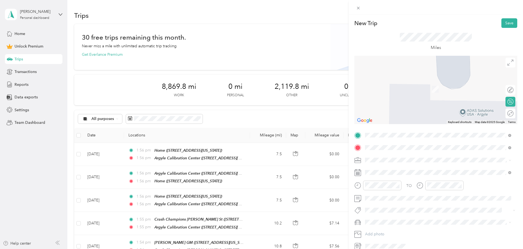
click at [398, 173] on span "[STREET_ADDRESS][US_STATE]" at bounding box center [402, 175] width 55 height 5
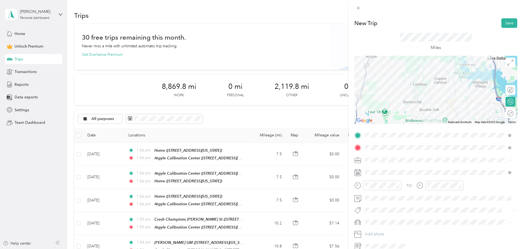
click at [381, 235] on span "Commute" at bounding box center [375, 237] width 17 height 5
click at [504, 25] on button "Save" at bounding box center [509, 23] width 16 height 10
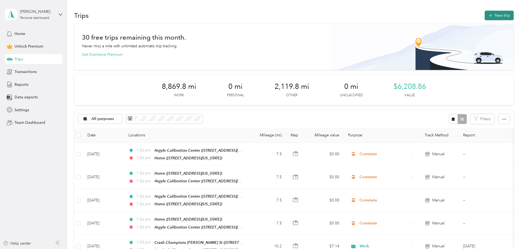
click at [484, 16] on button "New trip" at bounding box center [498, 16] width 29 height 10
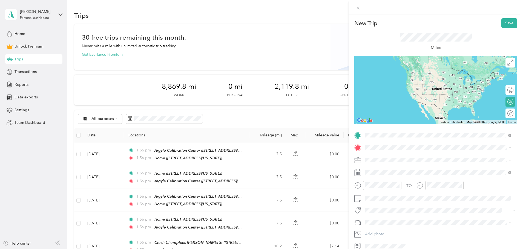
click at [393, 161] on span "[STREET_ADDRESS][US_STATE]" at bounding box center [402, 163] width 55 height 5
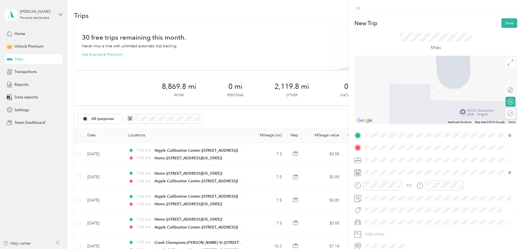
click at [397, 174] on span "S I35e Int, [PERSON_NAME], 76210, [GEOGRAPHIC_DATA], [US_STATE], [GEOGRAPHIC_DA…" at bounding box center [438, 178] width 127 height 10
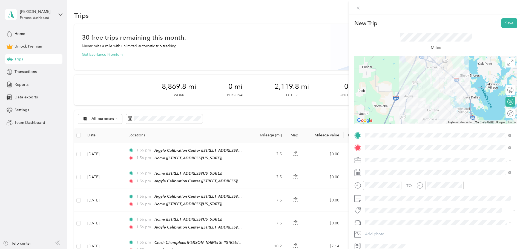
click at [377, 169] on div "Work" at bounding box center [438, 170] width 142 height 6
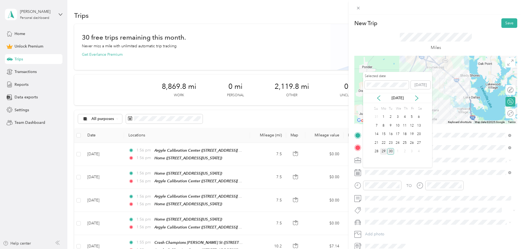
click at [384, 152] on div "29" at bounding box center [383, 151] width 7 height 7
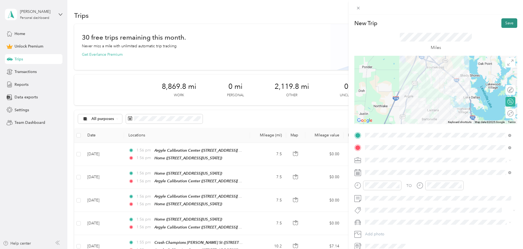
click at [508, 21] on button "Save" at bounding box center [509, 23] width 16 height 10
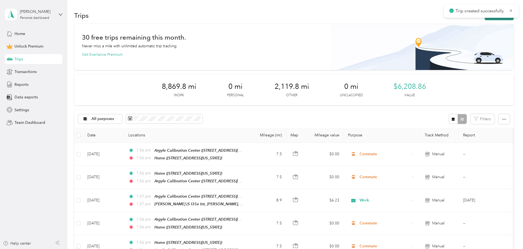
click at [484, 19] on button "New trip" at bounding box center [498, 16] width 29 height 10
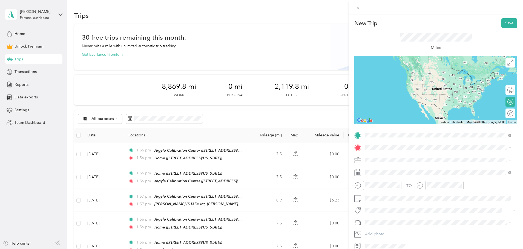
click at [389, 162] on span "S I35e Int, [PERSON_NAME], 76210, [GEOGRAPHIC_DATA], [US_STATE], [GEOGRAPHIC_DA…" at bounding box center [438, 166] width 127 height 10
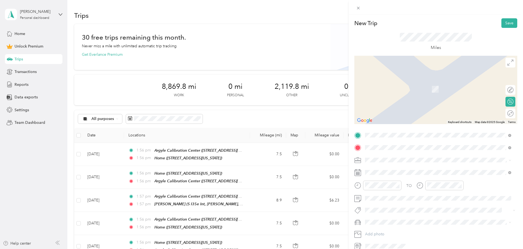
click at [405, 172] on div "[GEOGRAPHIC_DATA] [STREET_ADDRESS][PERSON_NAME][US_STATE]" at bounding box center [417, 172] width 85 height 11
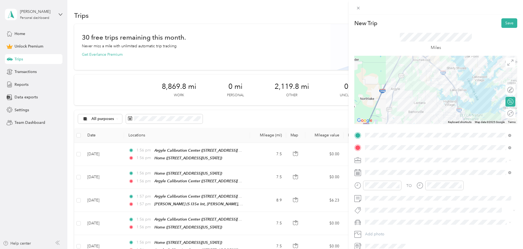
click at [374, 170] on span "Work" at bounding box center [371, 169] width 9 height 5
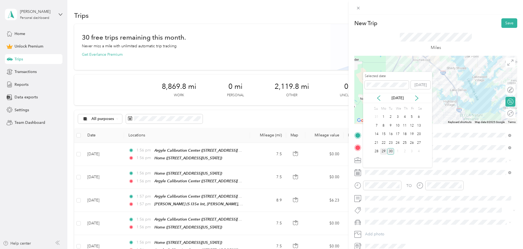
click at [383, 150] on div "29" at bounding box center [383, 151] width 7 height 7
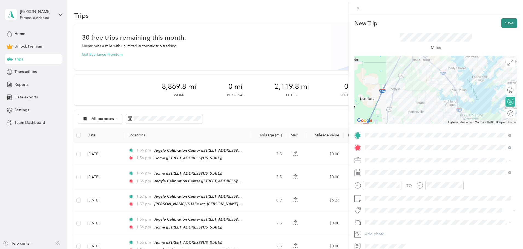
click at [504, 20] on button "Save" at bounding box center [509, 23] width 16 height 10
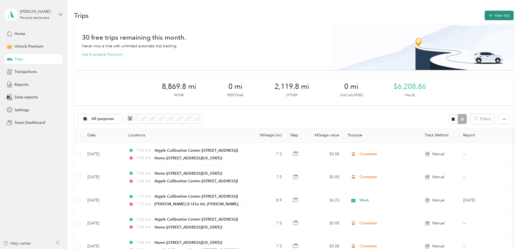
click at [484, 18] on button "New trip" at bounding box center [498, 16] width 29 height 10
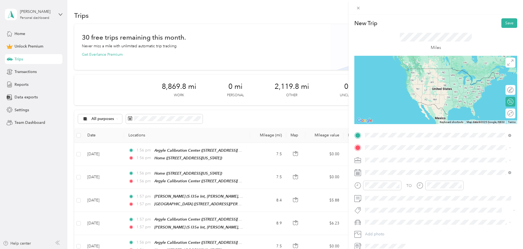
click at [397, 160] on div "[GEOGRAPHIC_DATA] [STREET_ADDRESS][PERSON_NAME][US_STATE]" at bounding box center [417, 160] width 85 height 11
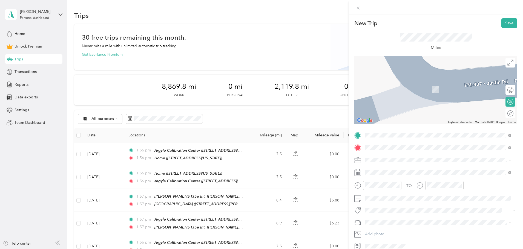
click at [391, 169] on strong "[PERSON_NAME] and Body" at bounding box center [400, 169] width 51 height 5
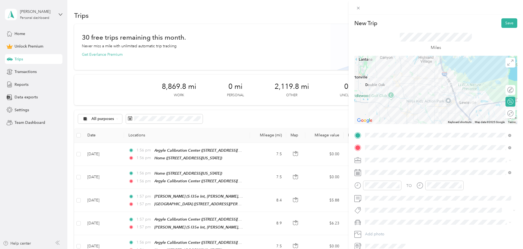
click at [377, 170] on div "Work" at bounding box center [438, 170] width 142 height 6
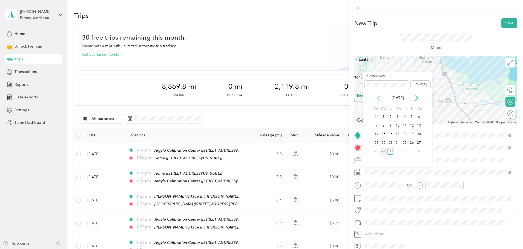
click at [384, 153] on div "29" at bounding box center [383, 151] width 7 height 7
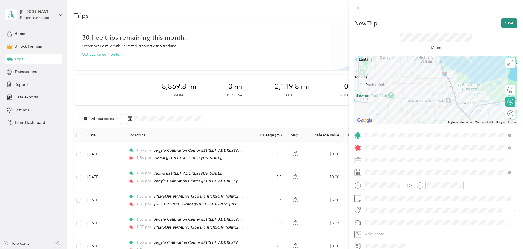
click at [507, 24] on button "Save" at bounding box center [509, 23] width 16 height 10
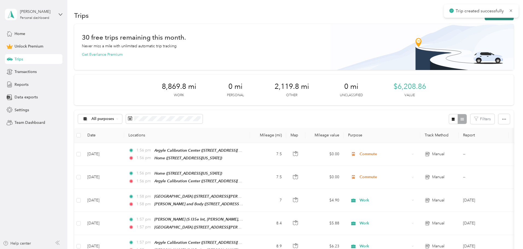
click at [484, 18] on button "New trip" at bounding box center [498, 16] width 29 height 10
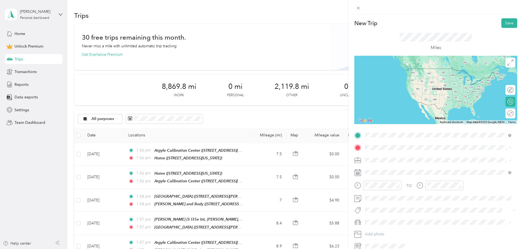
click at [401, 160] on div "[PERSON_NAME] and Body [STREET_ADDRESS][US_STATE]" at bounding box center [402, 160] width 55 height 11
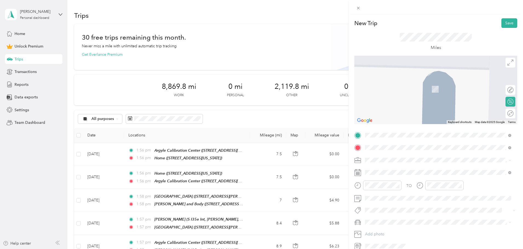
click at [397, 173] on span "[STREET_ADDRESS][US_STATE]" at bounding box center [402, 175] width 55 height 5
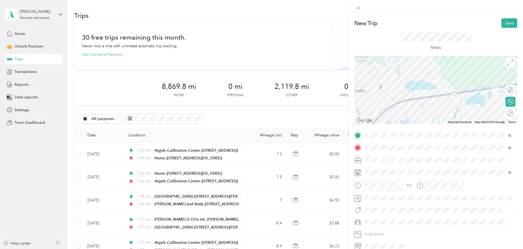
click at [376, 169] on span "Work" at bounding box center [371, 169] width 9 height 5
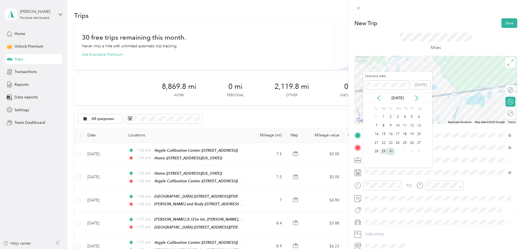
click at [384, 152] on div "29" at bounding box center [383, 151] width 7 height 7
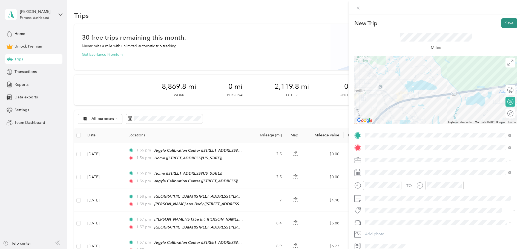
click at [505, 23] on button "Save" at bounding box center [509, 23] width 16 height 10
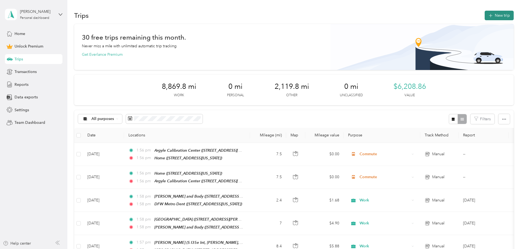
click at [484, 19] on button "New trip" at bounding box center [498, 16] width 29 height 10
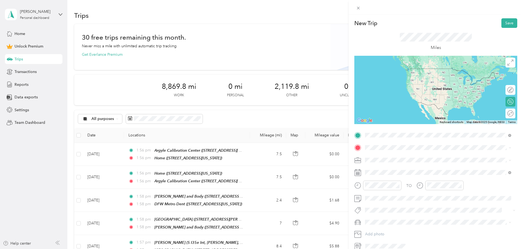
click at [391, 158] on strong "DFW Metro Dent" at bounding box center [390, 157] width 31 height 5
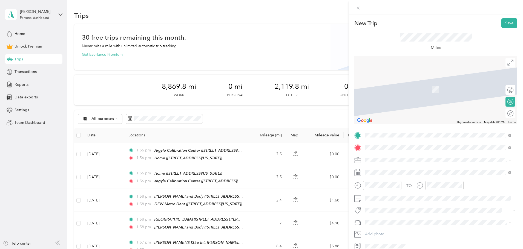
click at [401, 168] on span "[STREET_ADDRESS][US_STATE]" at bounding box center [402, 167] width 55 height 5
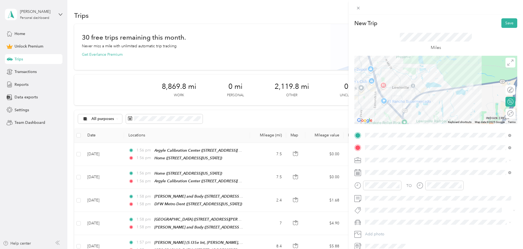
click at [374, 167] on div "Work" at bounding box center [438, 170] width 142 height 6
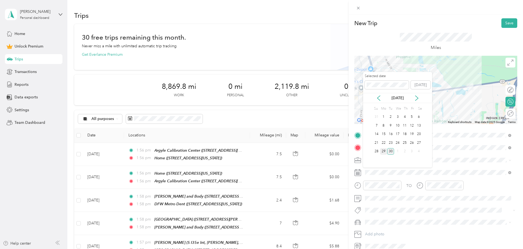
click at [383, 152] on div "29" at bounding box center [383, 151] width 7 height 7
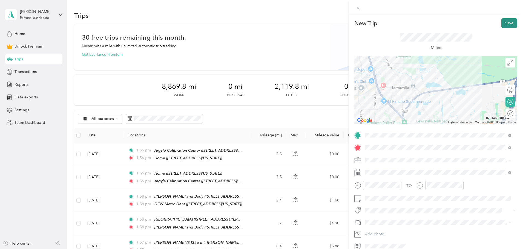
click at [504, 22] on button "Save" at bounding box center [509, 23] width 16 height 10
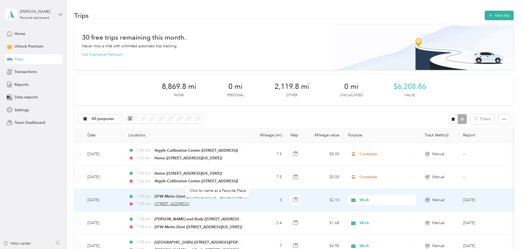
drag, startPoint x: 228, startPoint y: 202, endPoint x: 203, endPoint y: 204, distance: 25.0
click at [189, 204] on span "[STREET_ADDRESS]" at bounding box center [171, 204] width 35 height 5
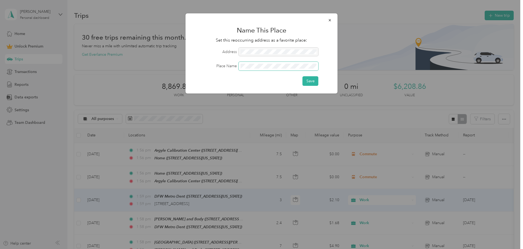
click at [302, 76] on button "Save" at bounding box center [310, 81] width 16 height 10
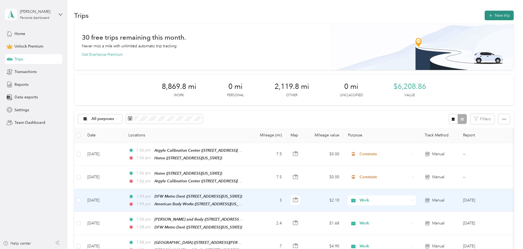
click at [484, 15] on button "New trip" at bounding box center [498, 16] width 29 height 10
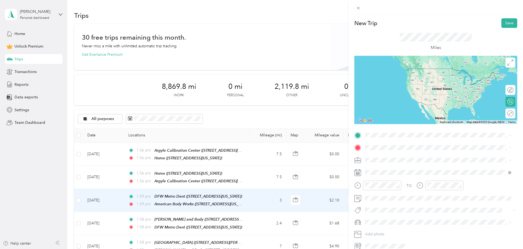
click at [392, 160] on div "American Body Works [STREET_ADDRESS][US_STATE]" at bounding box center [402, 159] width 55 height 11
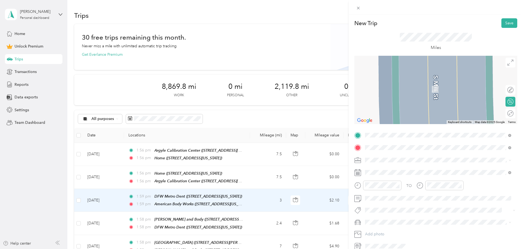
click at [395, 169] on strong "Argyle Calibration Center" at bounding box center [398, 169] width 46 height 5
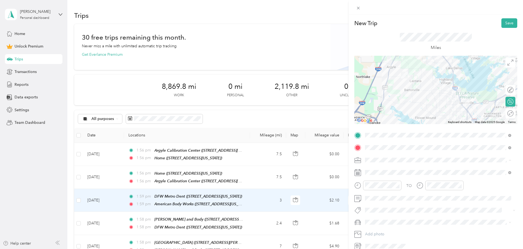
click at [376, 168] on span "Work" at bounding box center [371, 169] width 9 height 5
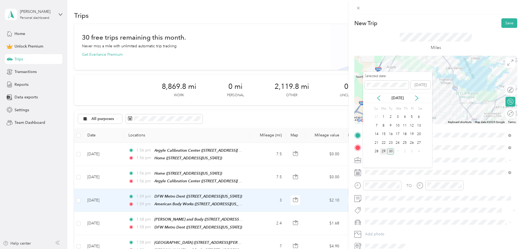
click at [384, 152] on div "29" at bounding box center [383, 151] width 7 height 7
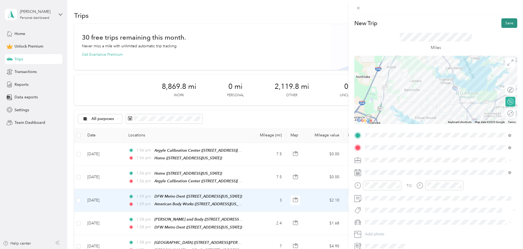
click at [504, 22] on button "Save" at bounding box center [509, 23] width 16 height 10
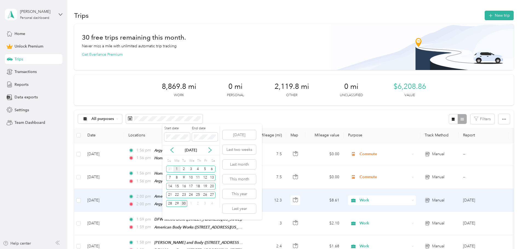
click at [178, 169] on div "1" at bounding box center [176, 169] width 7 height 7
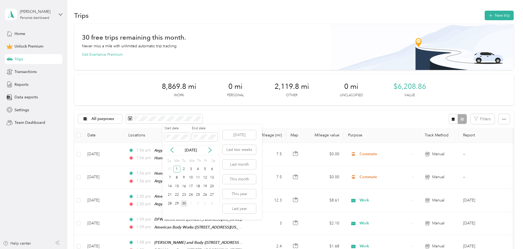
click at [183, 205] on div "30" at bounding box center [183, 203] width 7 height 7
